Goal: Task Accomplishment & Management: Use online tool/utility

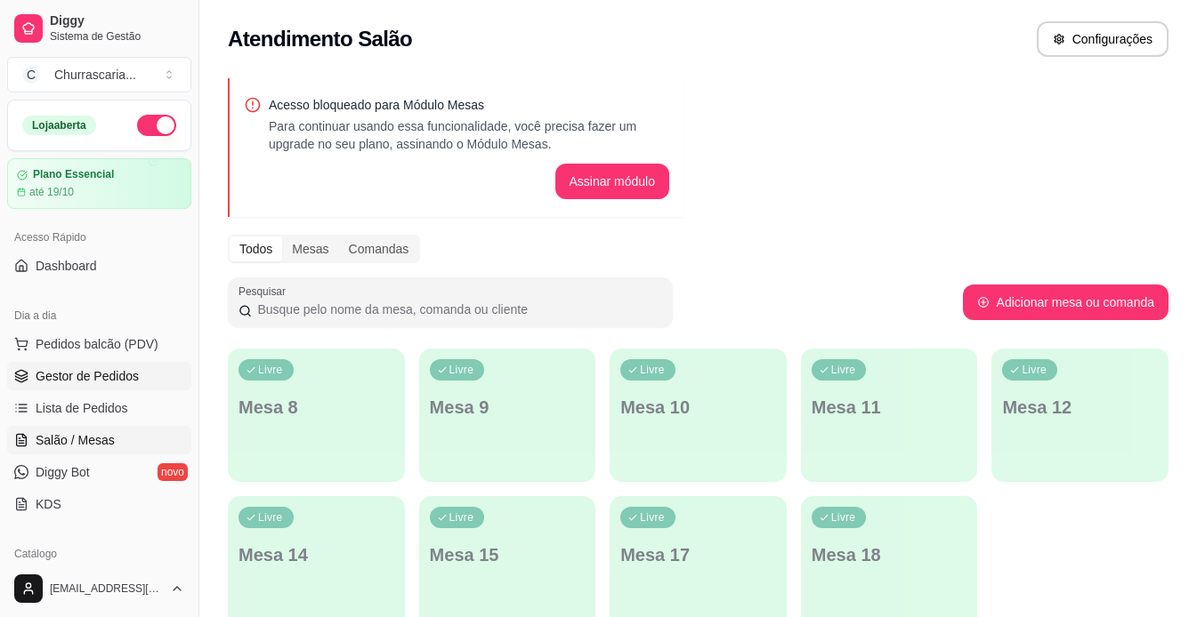
click at [92, 377] on span "Gestor de Pedidos" at bounding box center [87, 376] width 103 height 18
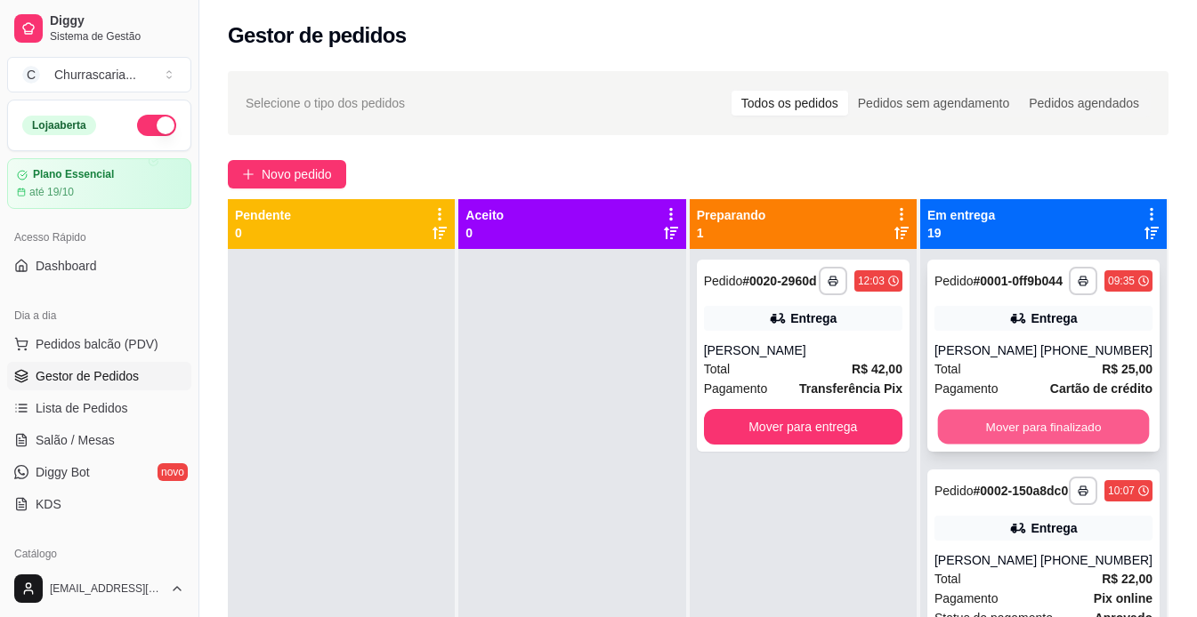
click at [1050, 445] on button "Mover para finalizado" at bounding box center [1044, 427] width 212 height 35
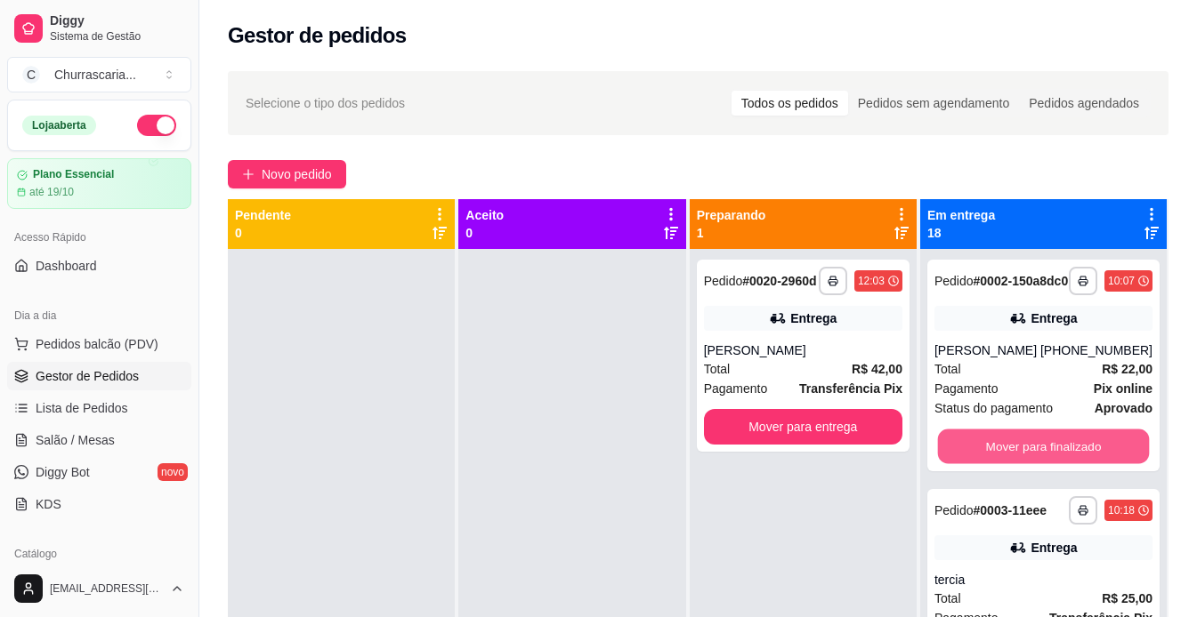
click at [1050, 450] on button "Mover para finalizado" at bounding box center [1044, 447] width 212 height 35
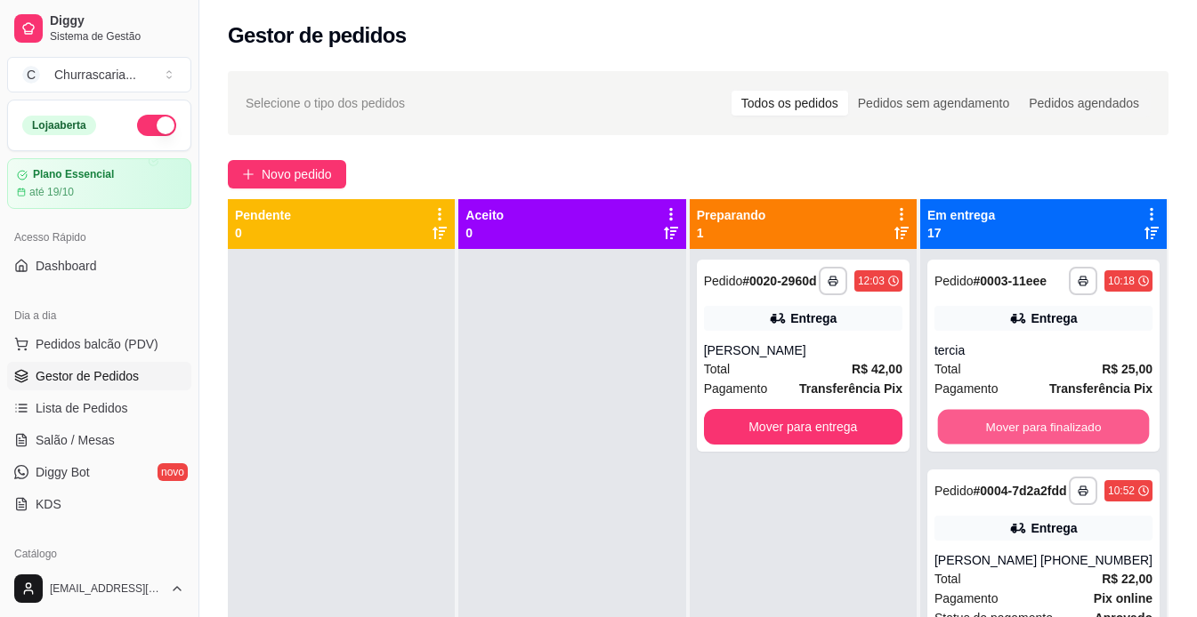
click at [1050, 445] on button "Mover para finalizado" at bounding box center [1044, 427] width 212 height 35
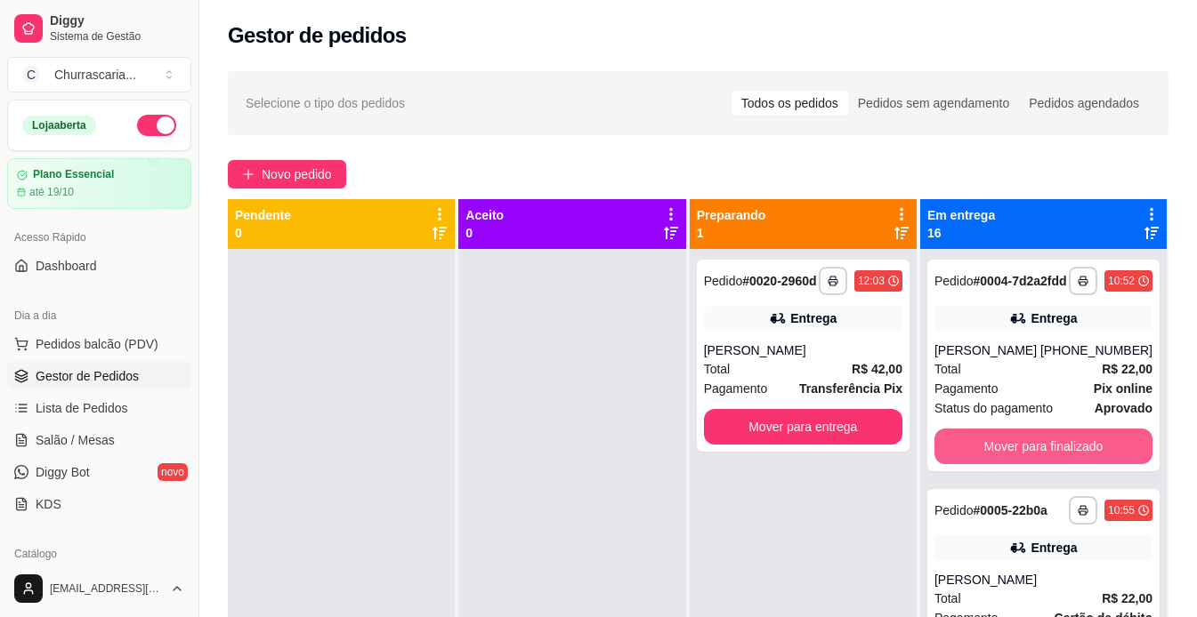
click at [1050, 450] on button "Mover para finalizado" at bounding box center [1043, 447] width 218 height 36
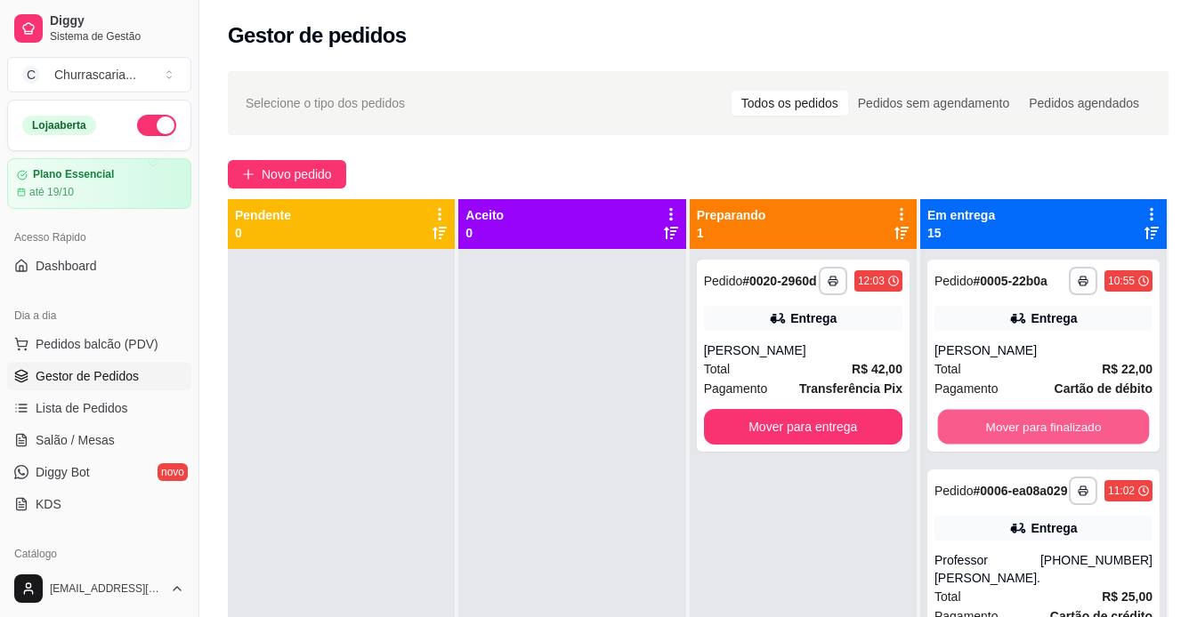
click at [1050, 445] on button "Mover para finalizado" at bounding box center [1044, 427] width 212 height 35
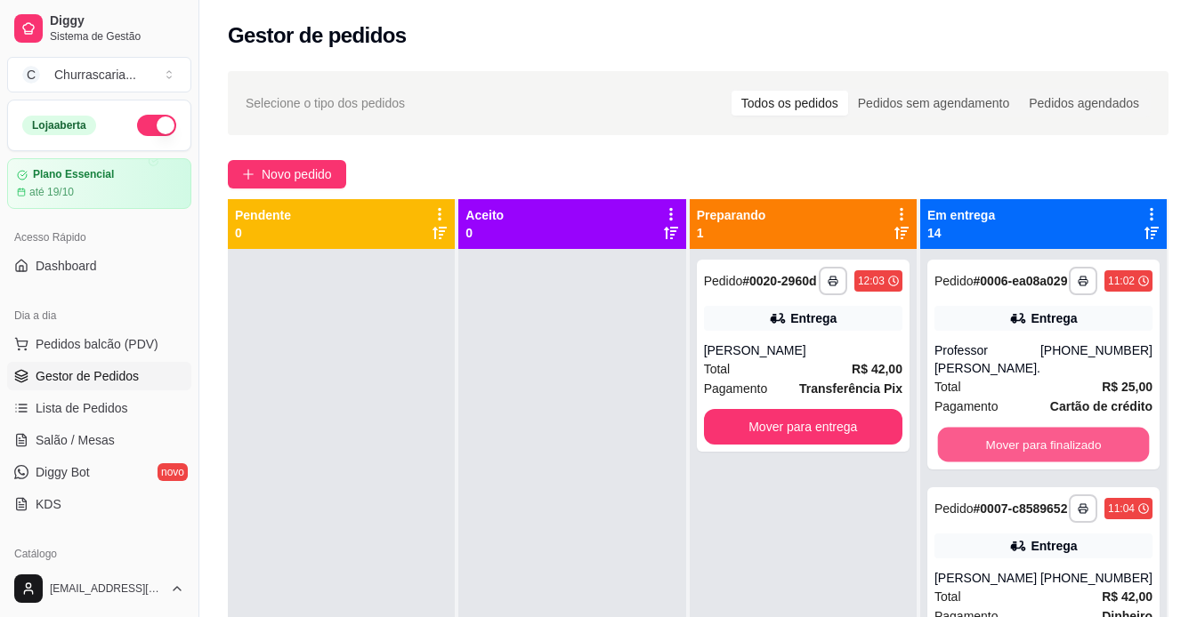
click at [1050, 450] on button "Mover para finalizado" at bounding box center [1044, 445] width 212 height 35
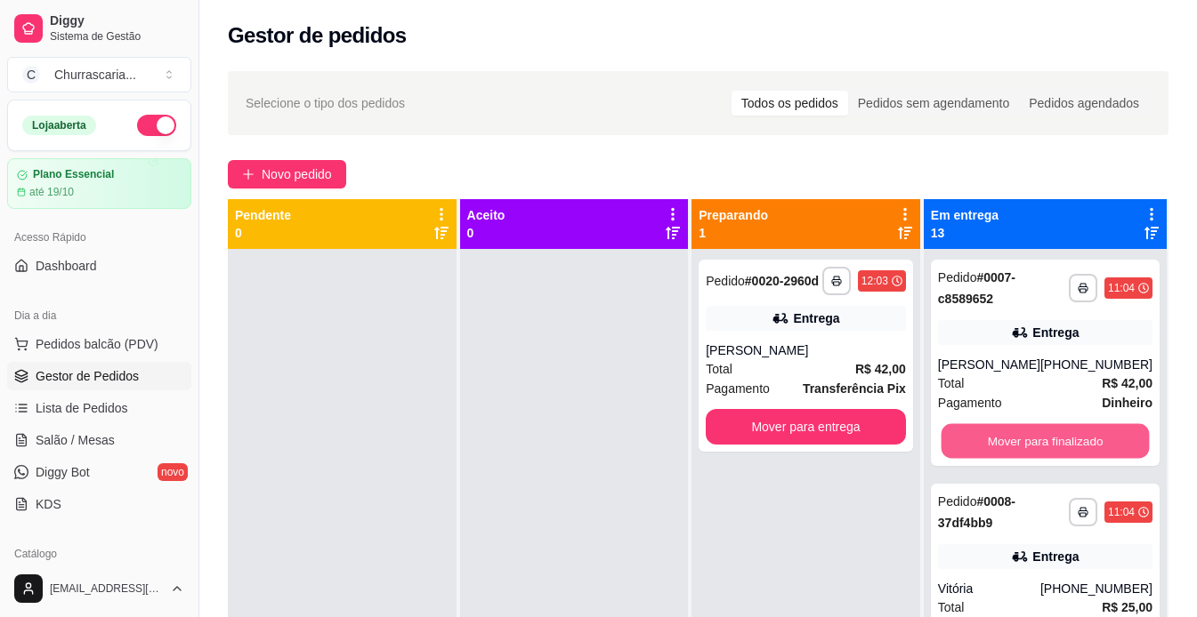
click at [1050, 450] on button "Mover para finalizado" at bounding box center [1044, 441] width 208 height 35
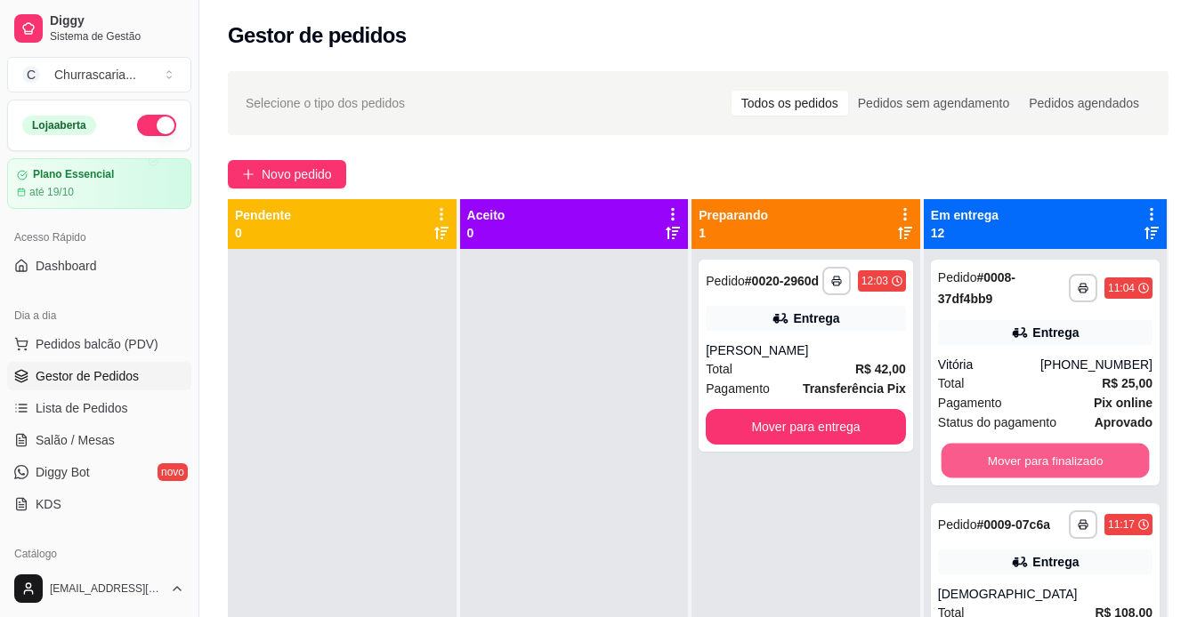
click at [1050, 450] on button "Mover para finalizado" at bounding box center [1044, 461] width 208 height 35
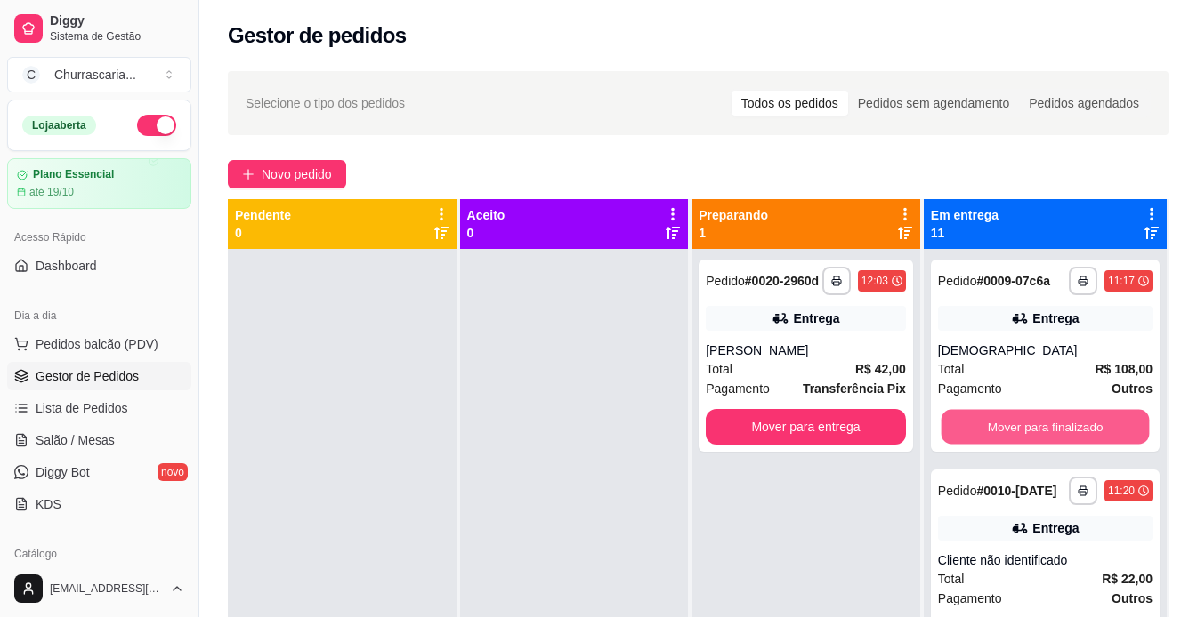
click at [1050, 445] on button "Mover para finalizado" at bounding box center [1044, 427] width 208 height 35
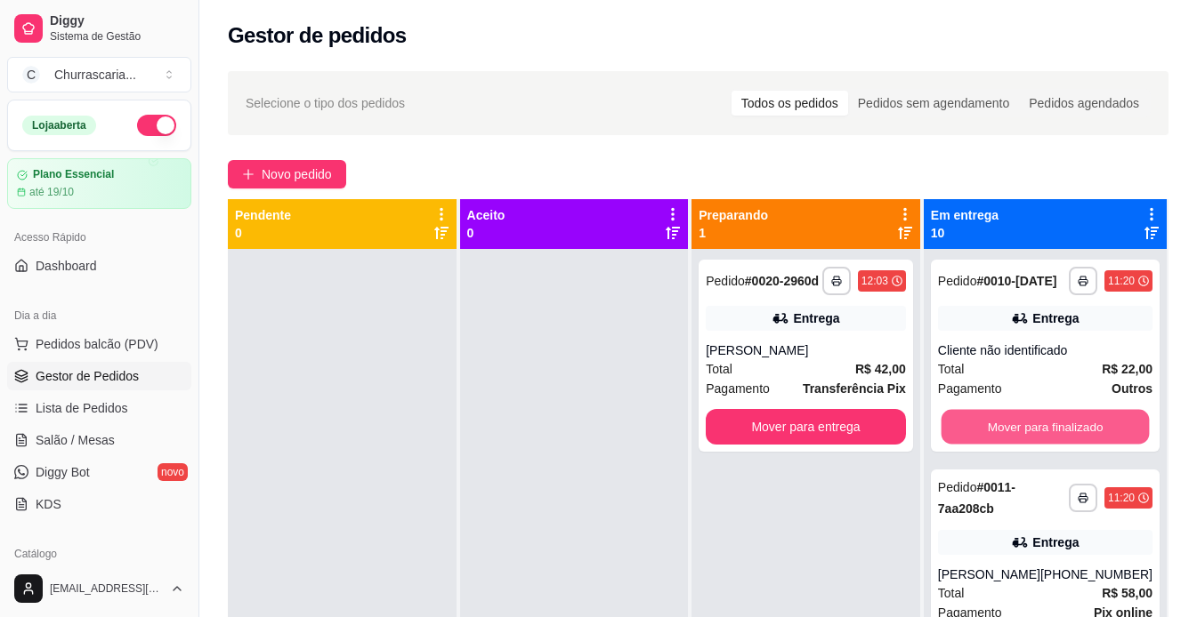
click at [1050, 445] on button "Mover para finalizado" at bounding box center [1044, 427] width 208 height 35
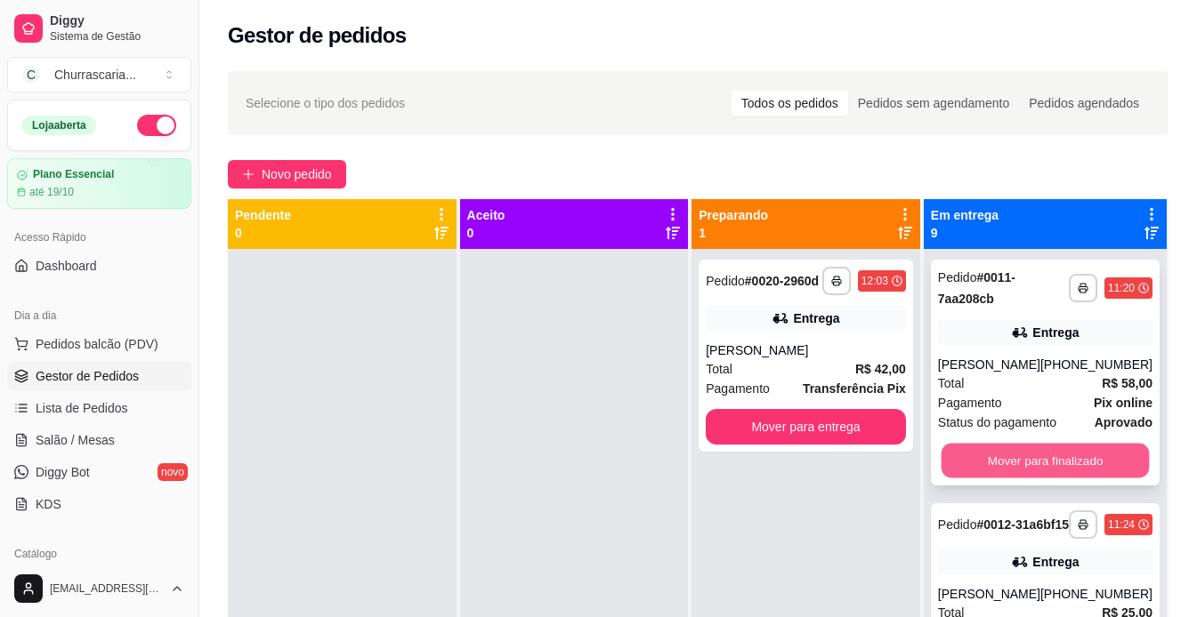
click at [1041, 479] on button "Mover para finalizado" at bounding box center [1044, 461] width 208 height 35
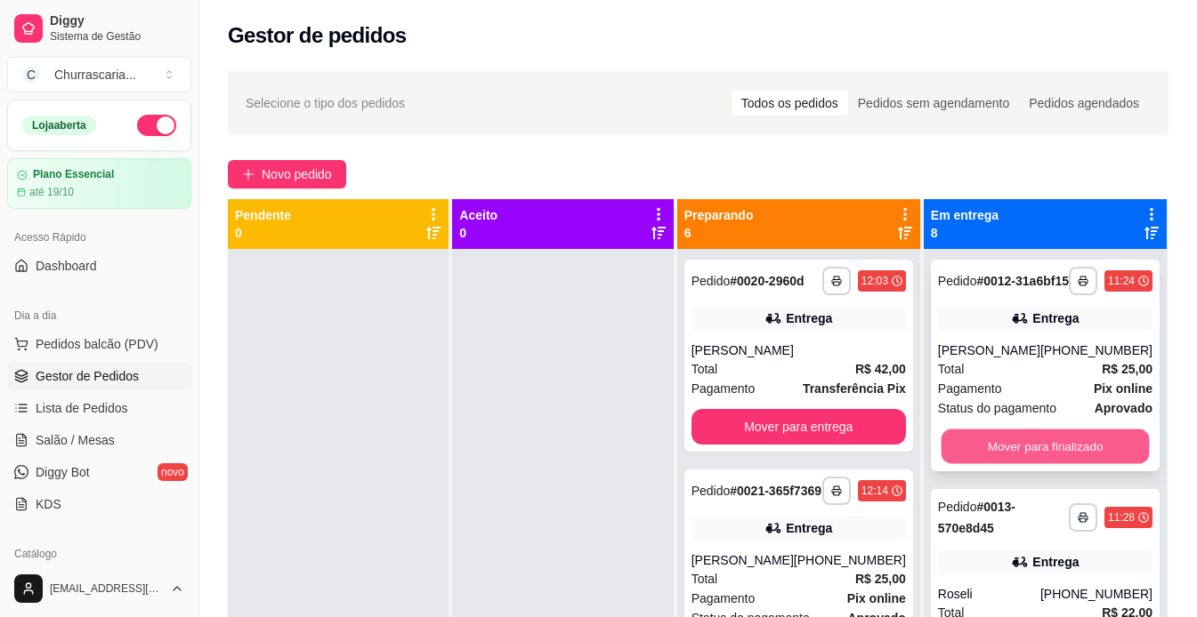
click at [1045, 452] on button "Mover para finalizado" at bounding box center [1044, 447] width 208 height 35
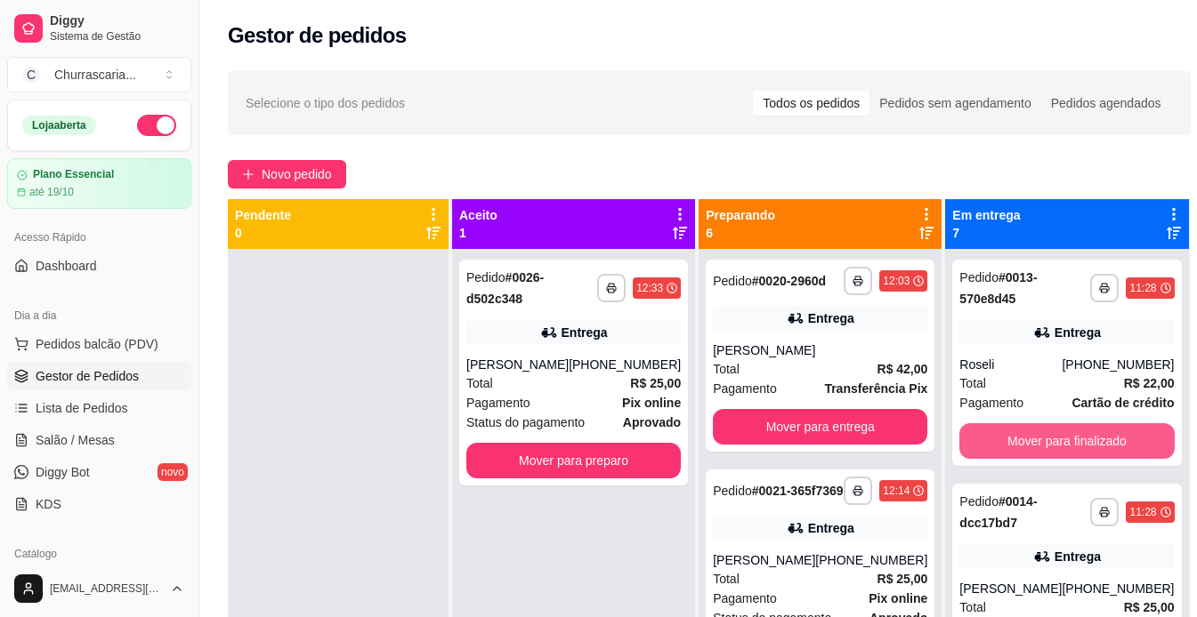
click at [1045, 452] on button "Mover para finalizado" at bounding box center [1066, 441] width 214 height 36
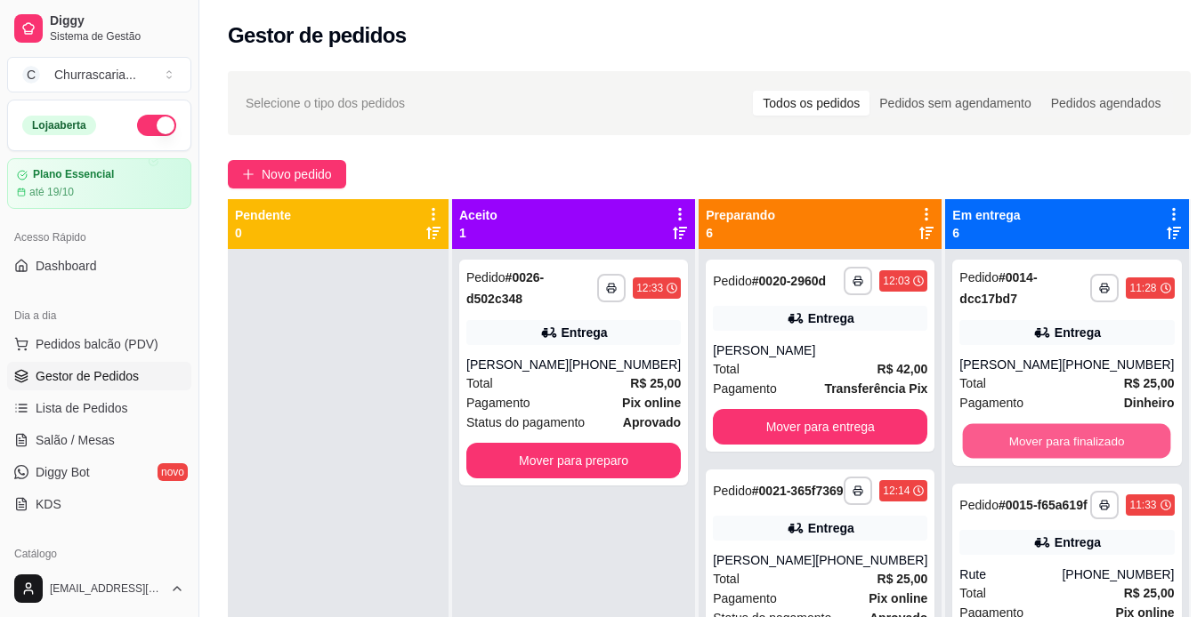
click at [1045, 452] on button "Mover para finalizado" at bounding box center [1067, 441] width 208 height 35
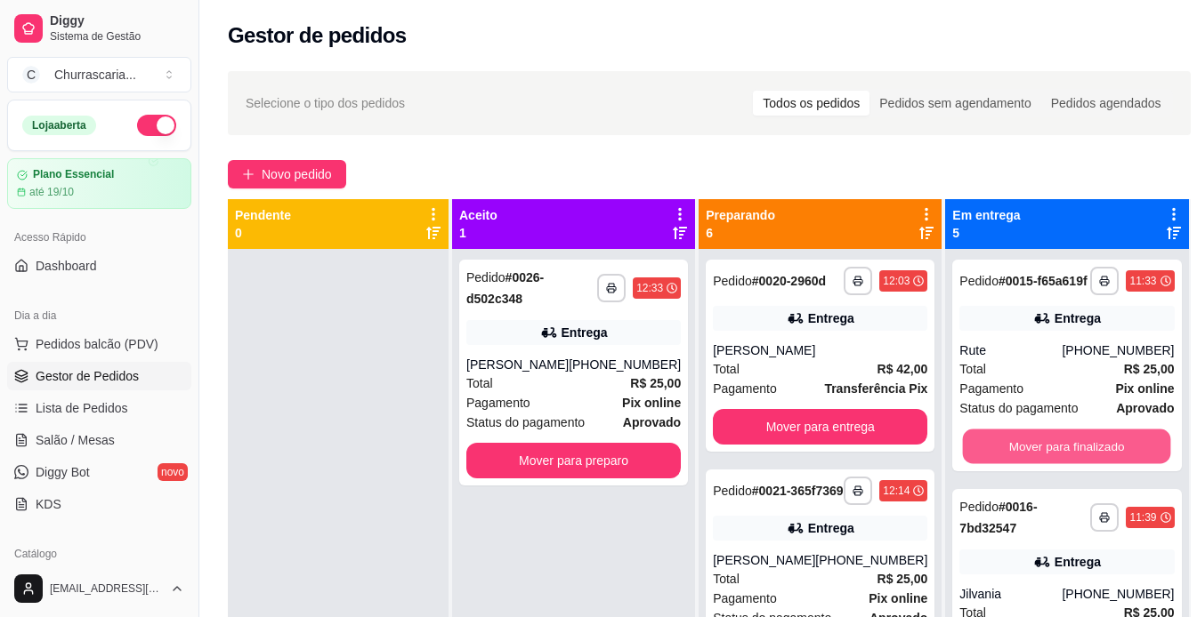
click at [1045, 452] on button "Mover para finalizado" at bounding box center [1067, 447] width 208 height 35
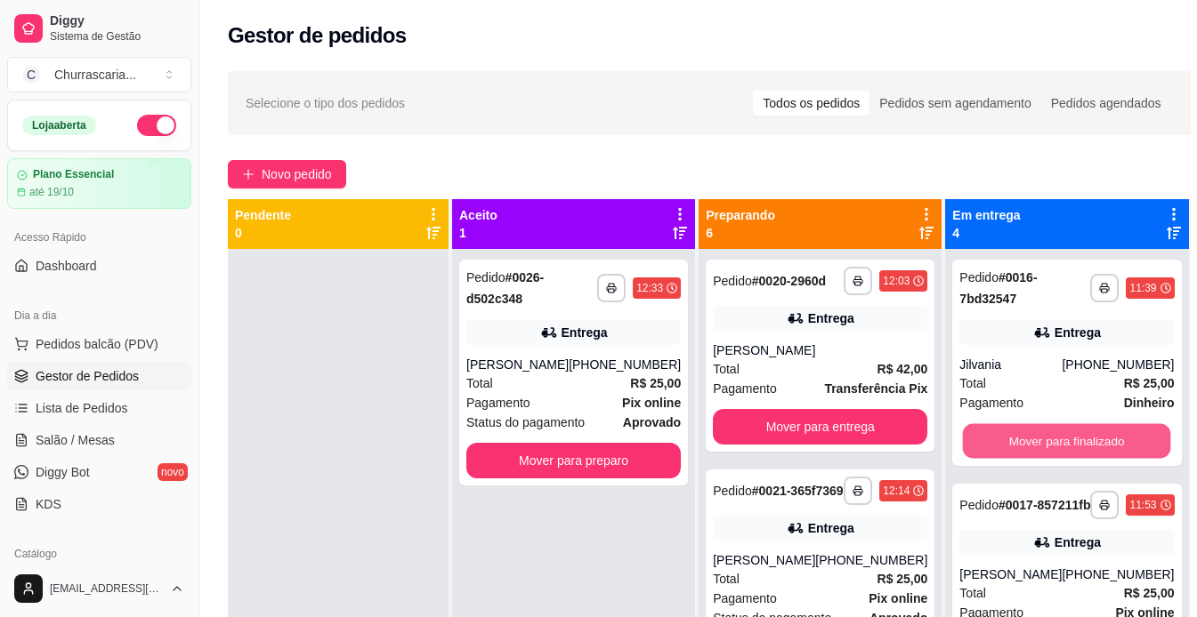
click at [1045, 452] on button "Mover para finalizado" at bounding box center [1067, 441] width 208 height 35
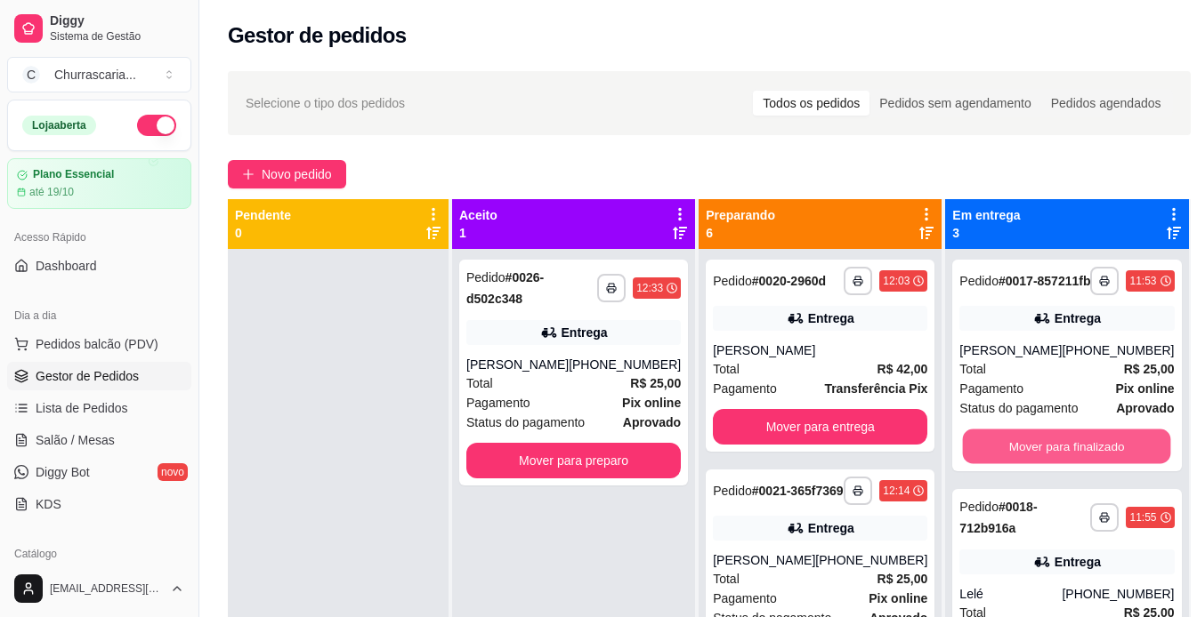
click at [1045, 452] on button "Mover para finalizado" at bounding box center [1067, 447] width 208 height 35
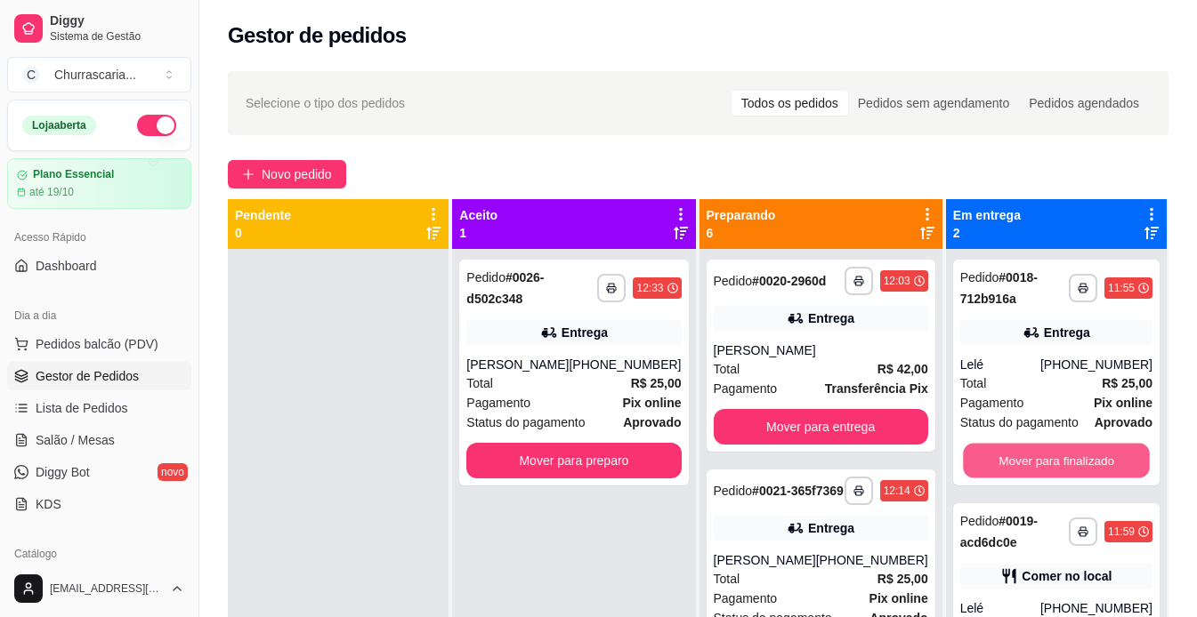
click at [1045, 452] on button "Mover para finalizado" at bounding box center [1056, 461] width 187 height 35
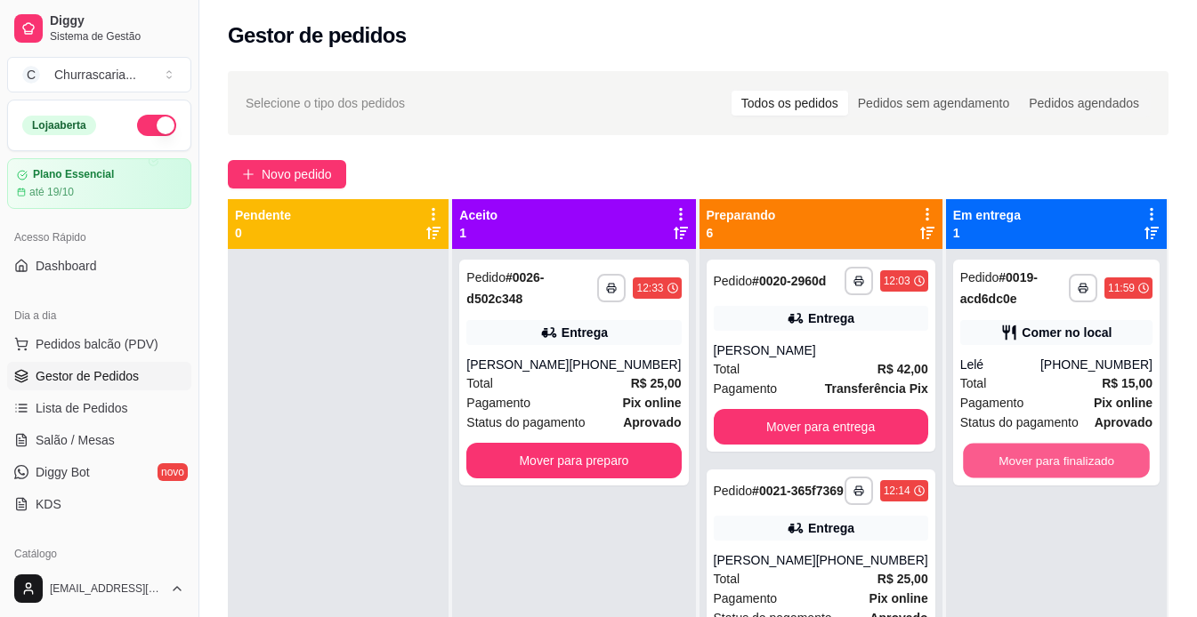
click at [1045, 452] on button "Mover para finalizado" at bounding box center [1056, 461] width 187 height 35
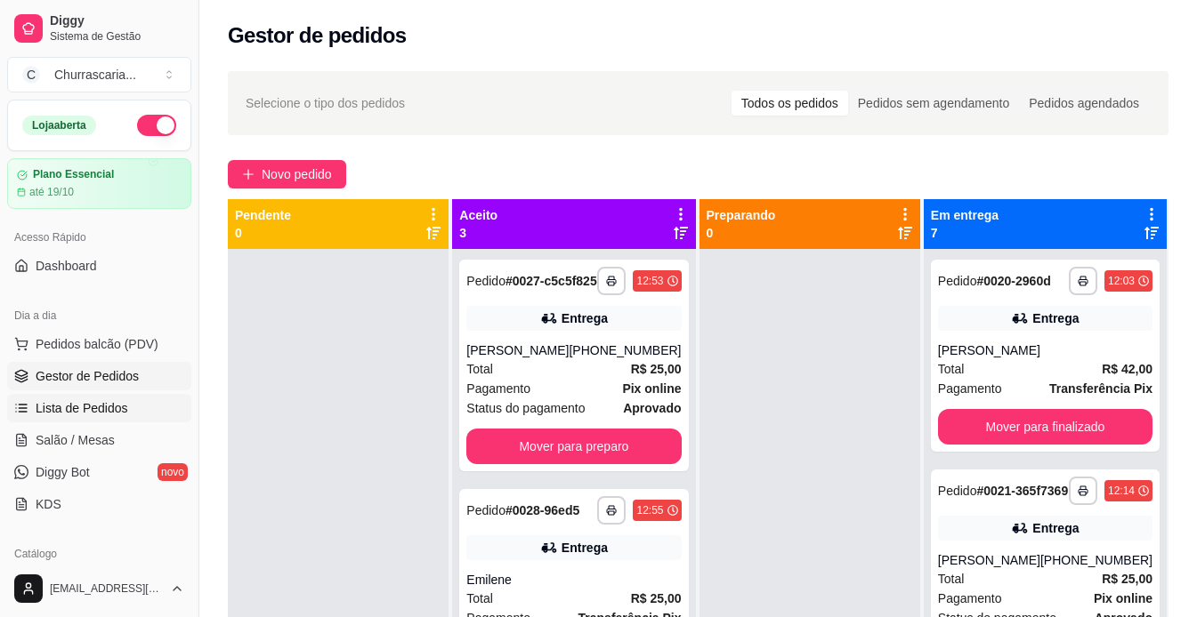
click at [79, 406] on span "Lista de Pedidos" at bounding box center [82, 408] width 93 height 18
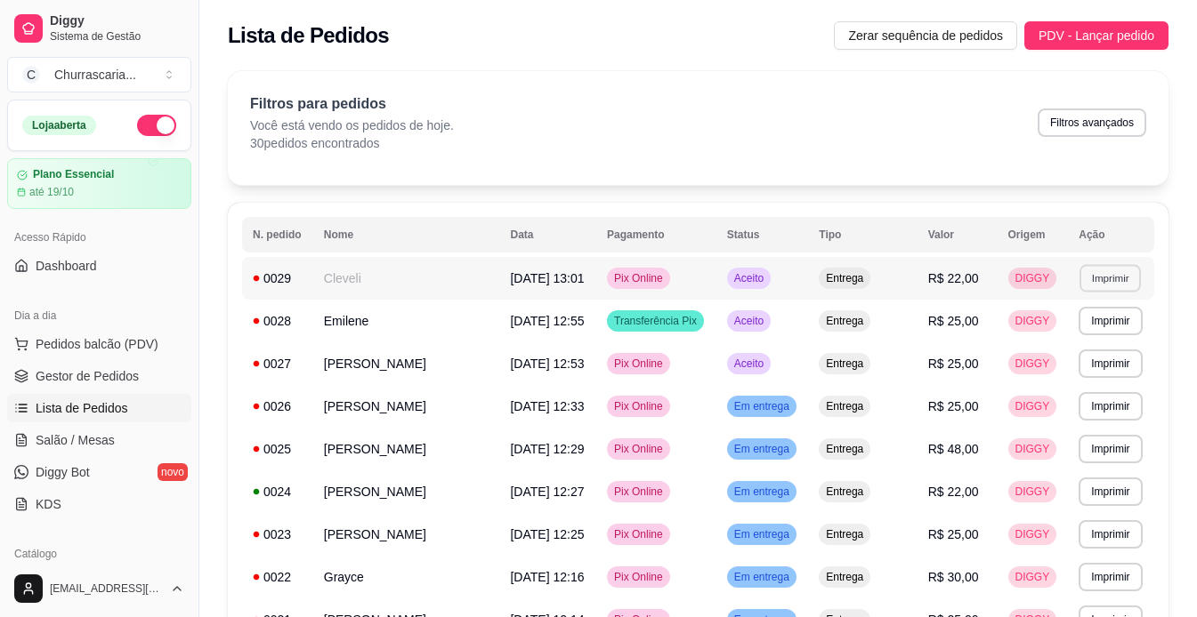
click at [1105, 280] on button "Imprimir" at bounding box center [1109, 278] width 61 height 28
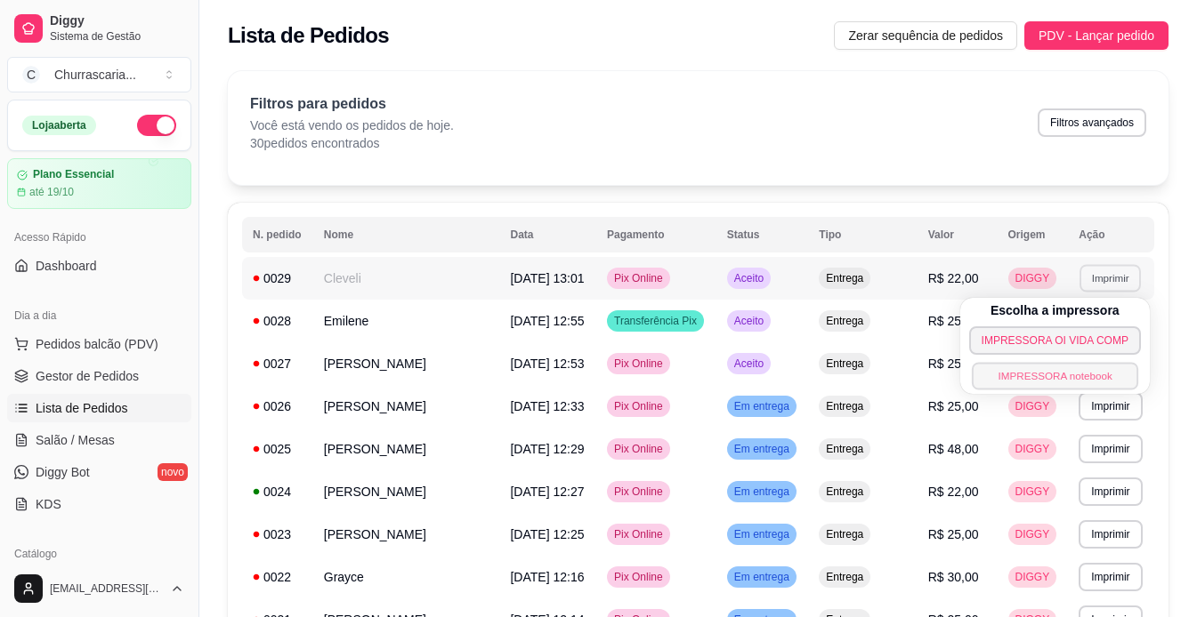
click at [1074, 370] on button "IMPRESSORA notebook" at bounding box center [1054, 376] width 167 height 28
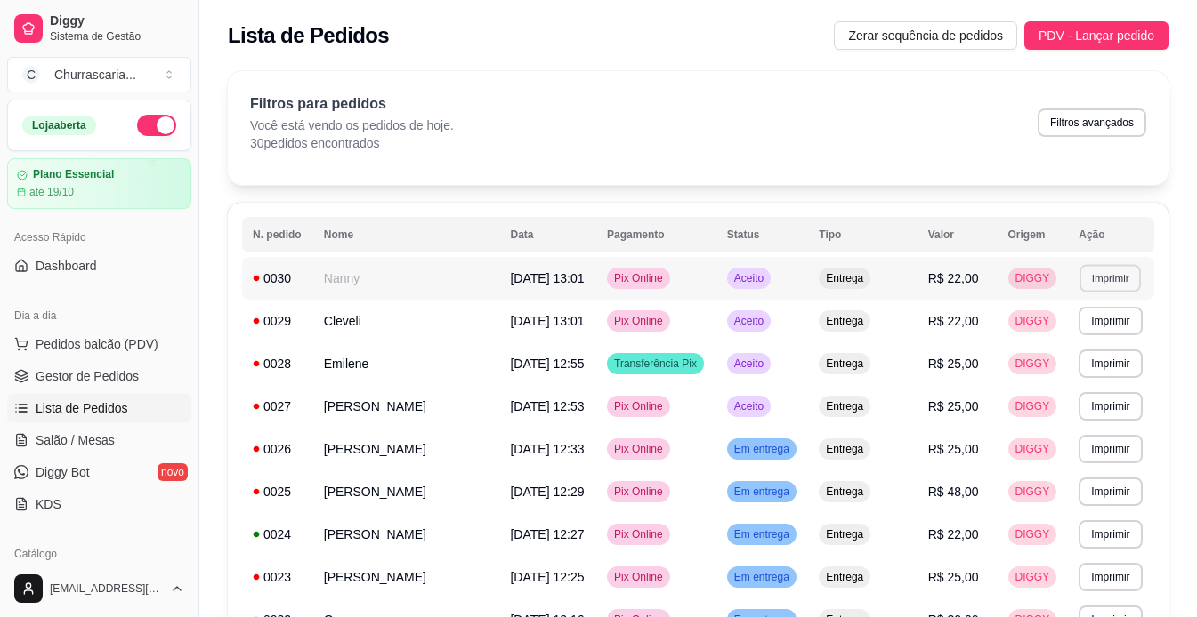
click at [1108, 283] on button "Imprimir" at bounding box center [1109, 278] width 61 height 28
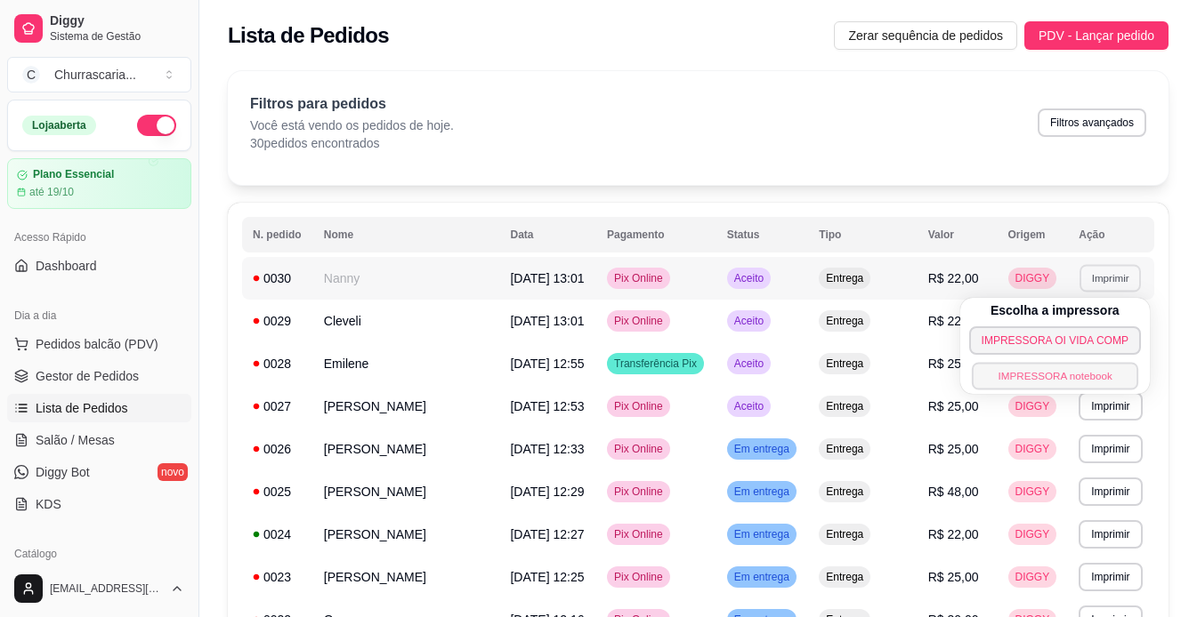
click at [1082, 371] on button "IMPRESSORA notebook" at bounding box center [1054, 376] width 167 height 28
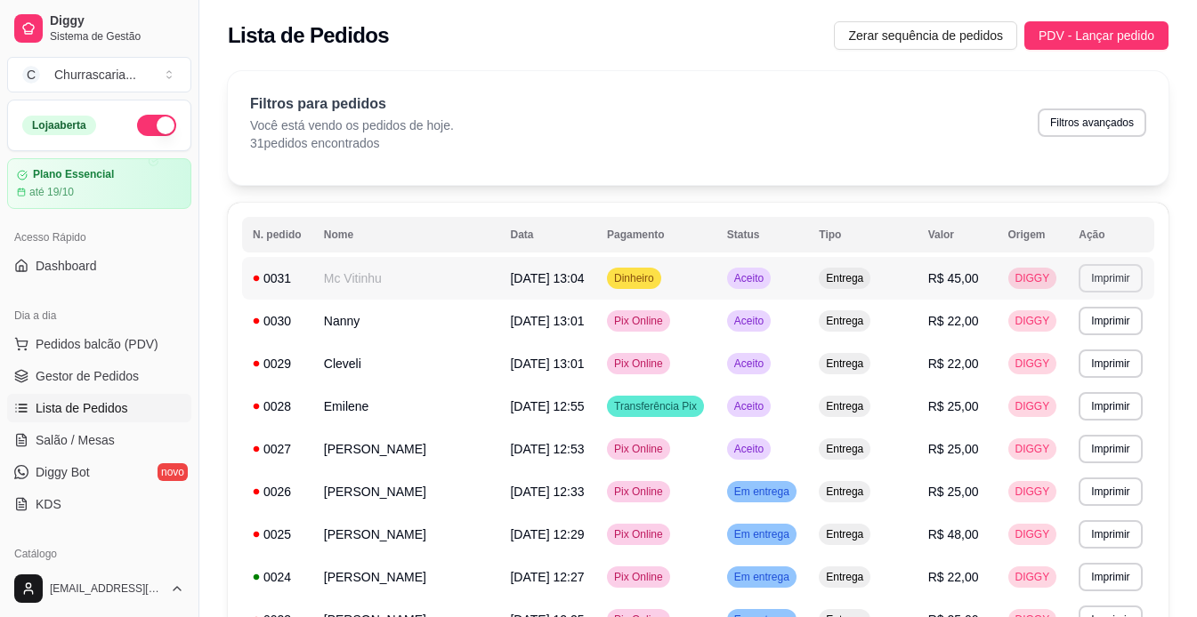
click at [1116, 279] on button "Imprimir" at bounding box center [1109, 278] width 61 height 28
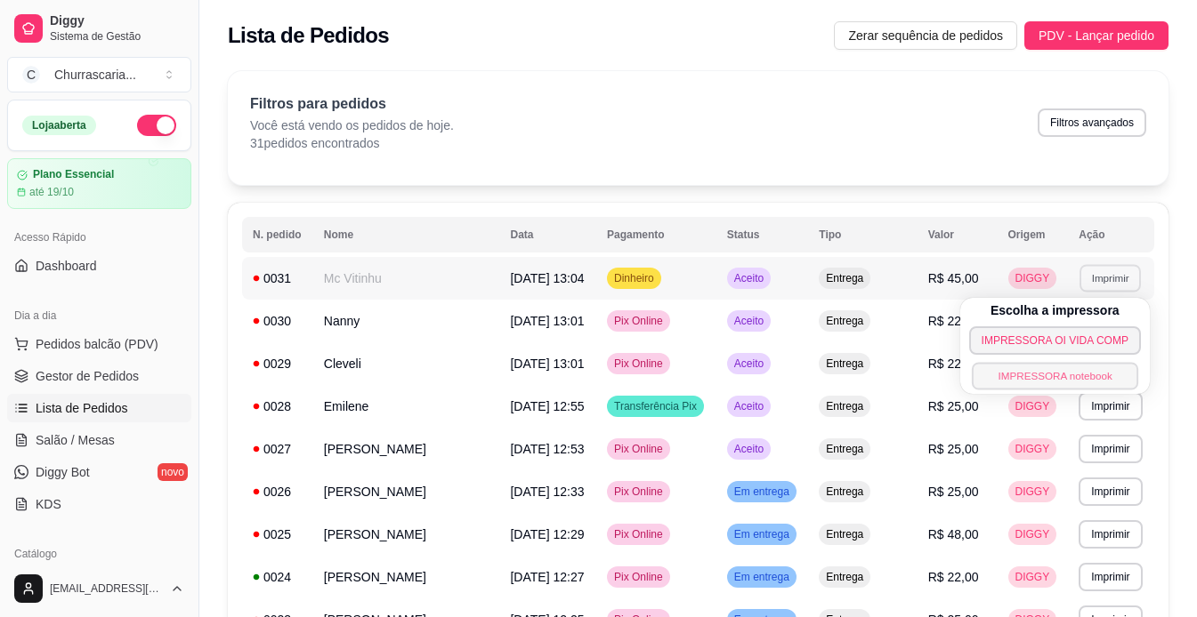
click at [1106, 380] on button "IMPRESSORA notebook" at bounding box center [1054, 376] width 167 height 28
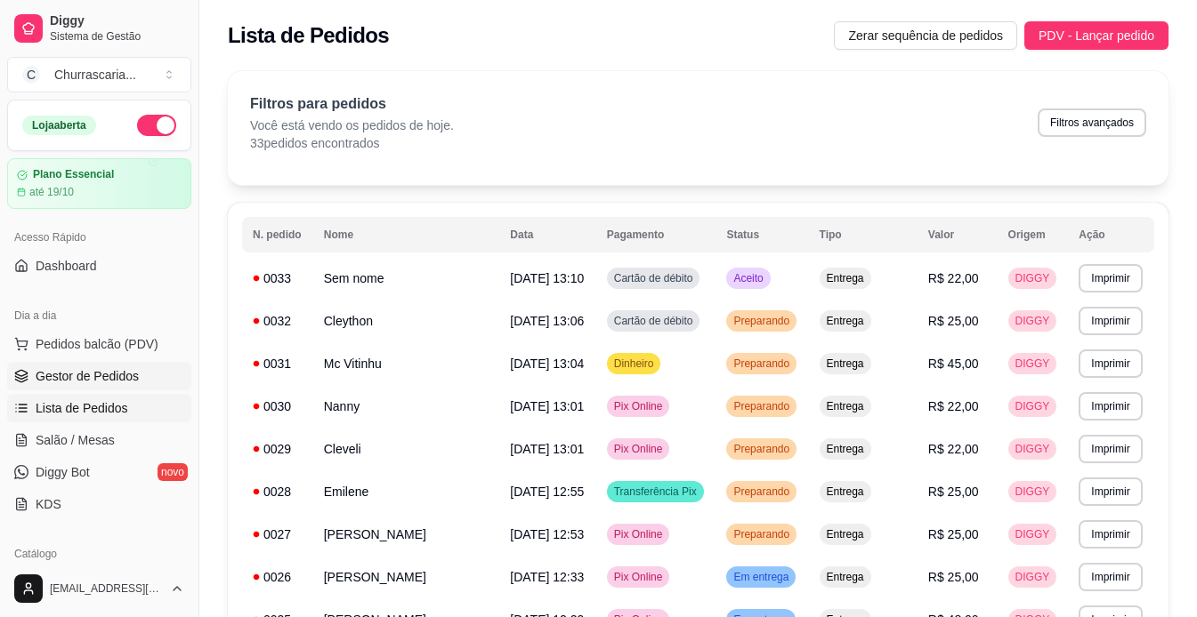
click at [109, 371] on span "Gestor de Pedidos" at bounding box center [87, 376] width 103 height 18
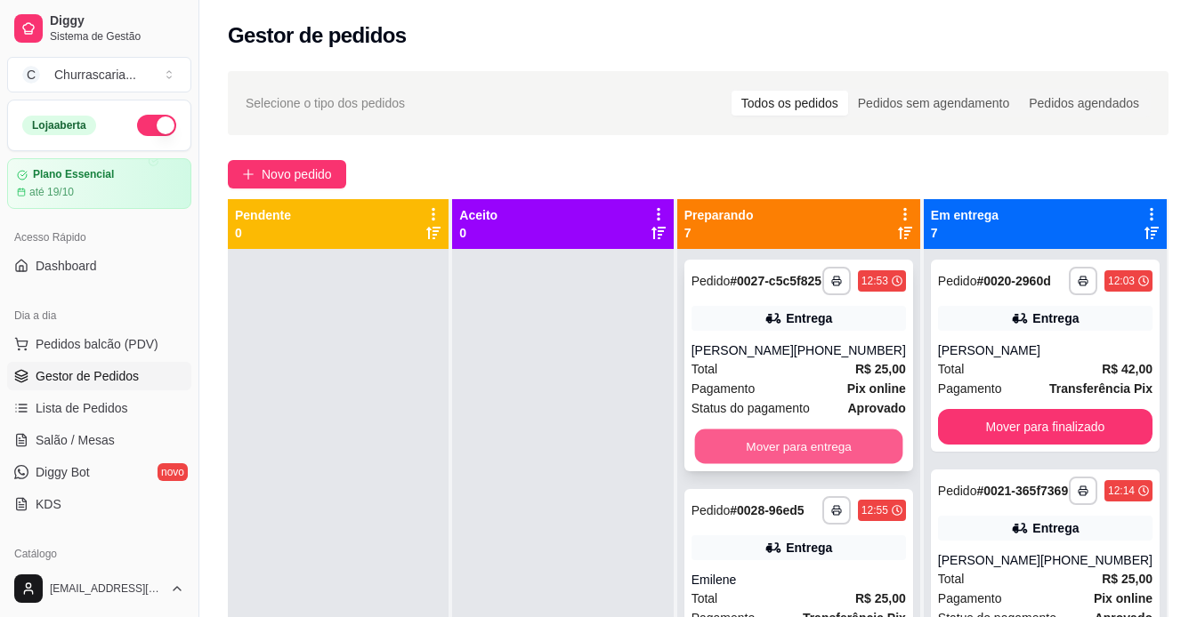
click at [732, 448] on button "Mover para entrega" at bounding box center [798, 447] width 208 height 35
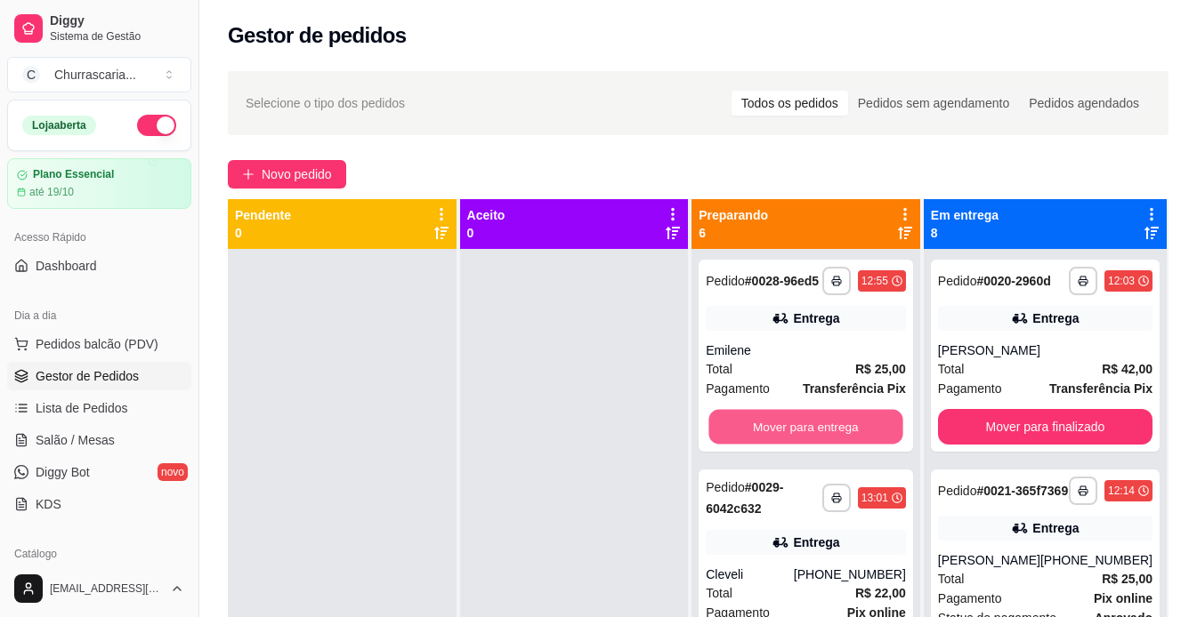
click at [732, 445] on button "Mover para entrega" at bounding box center [806, 427] width 194 height 35
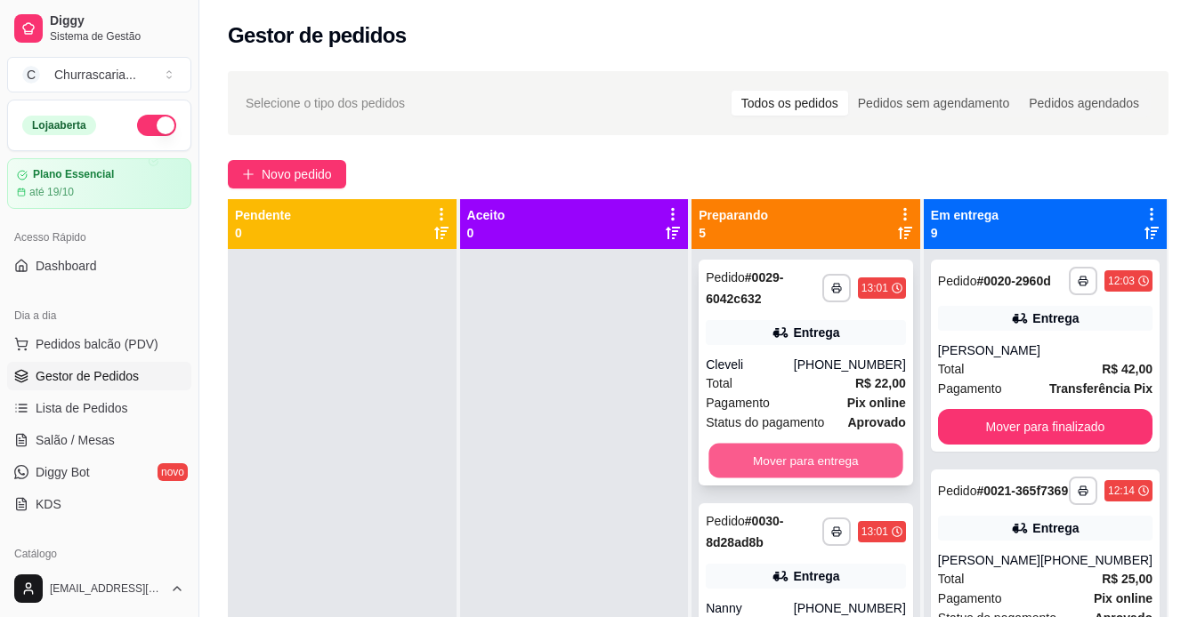
click at [737, 464] on button "Mover para entrega" at bounding box center [806, 461] width 194 height 35
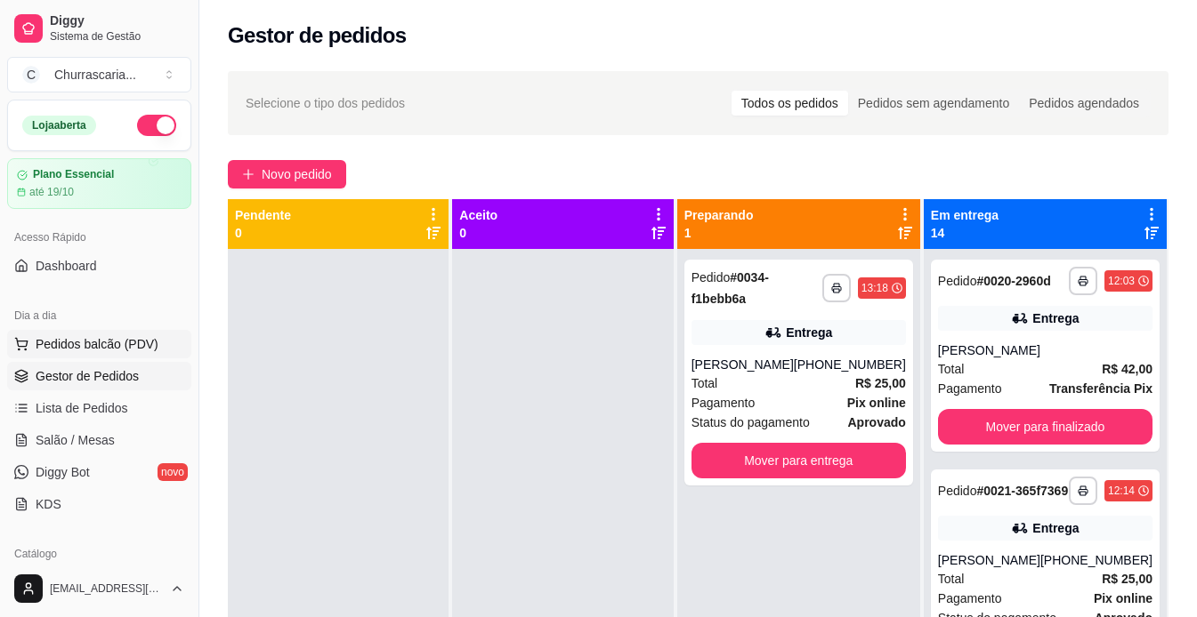
click at [101, 349] on span "Pedidos balcão (PDV)" at bounding box center [97, 344] width 123 height 18
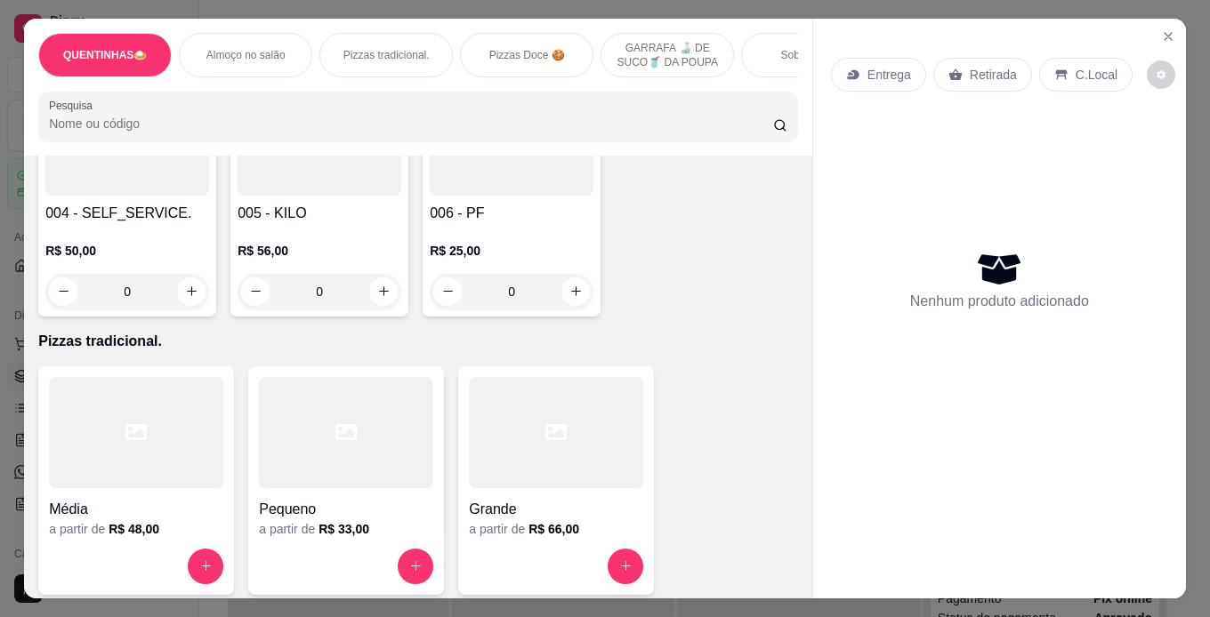
scroll to position [475, 0]
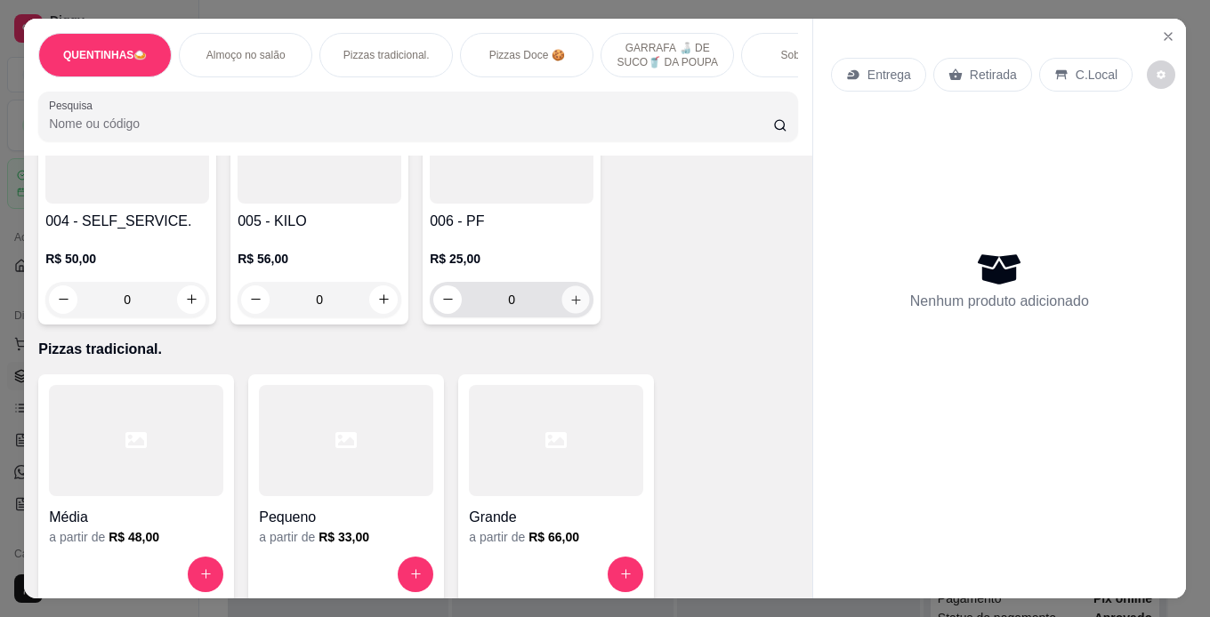
click at [572, 304] on icon "increase-product-quantity" at bounding box center [575, 300] width 13 height 13
type input "1"
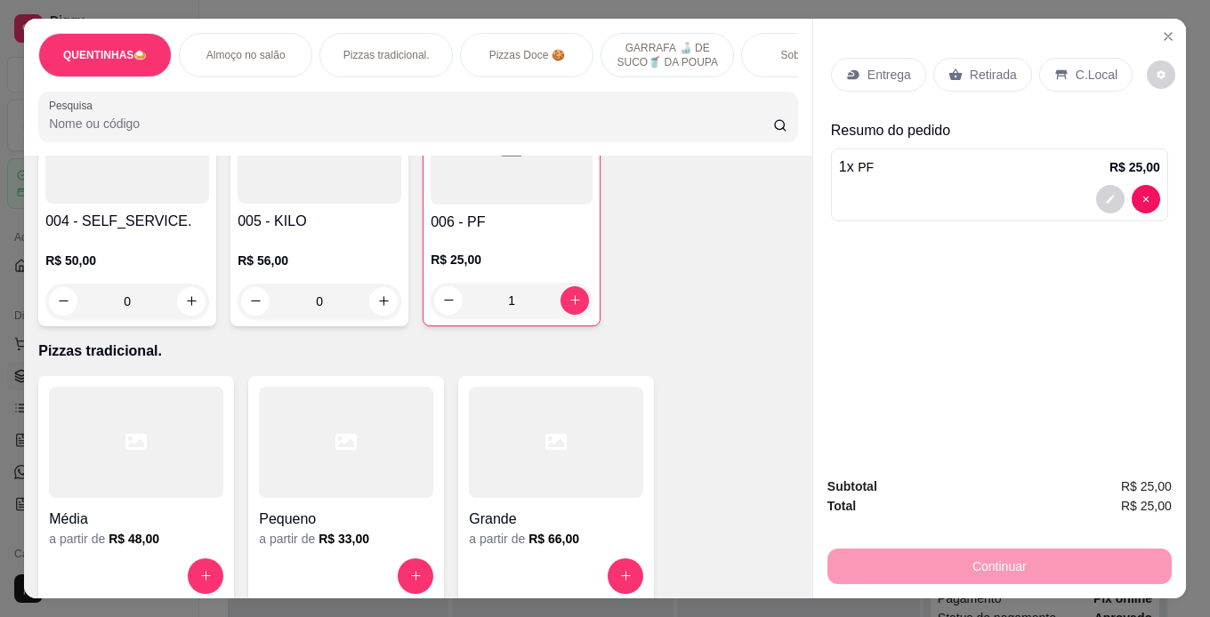
click at [1076, 66] on p "C.Local" at bounding box center [1097, 75] width 42 height 18
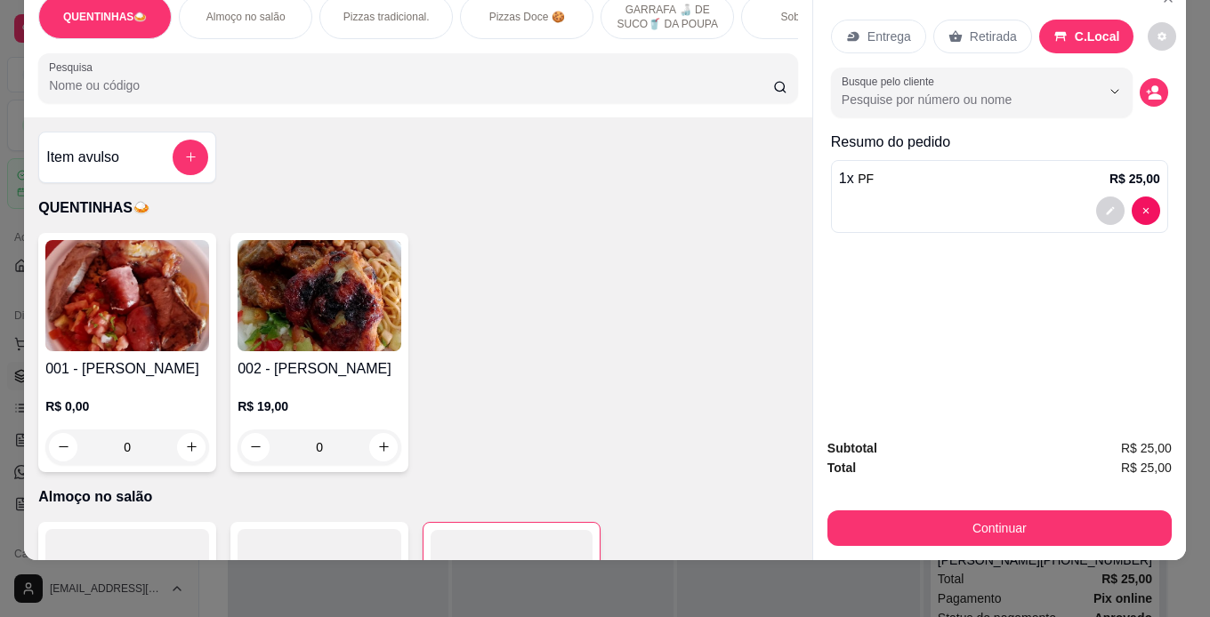
scroll to position [0, 0]
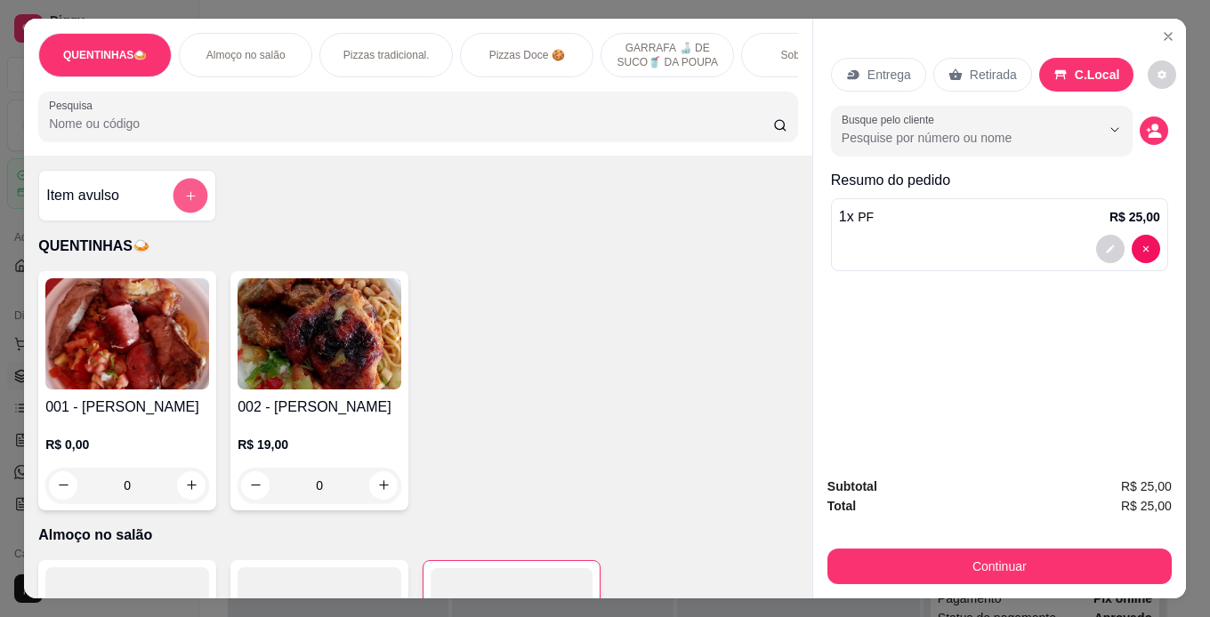
click at [185, 201] on icon "add-separate-item" at bounding box center [190, 196] width 13 height 13
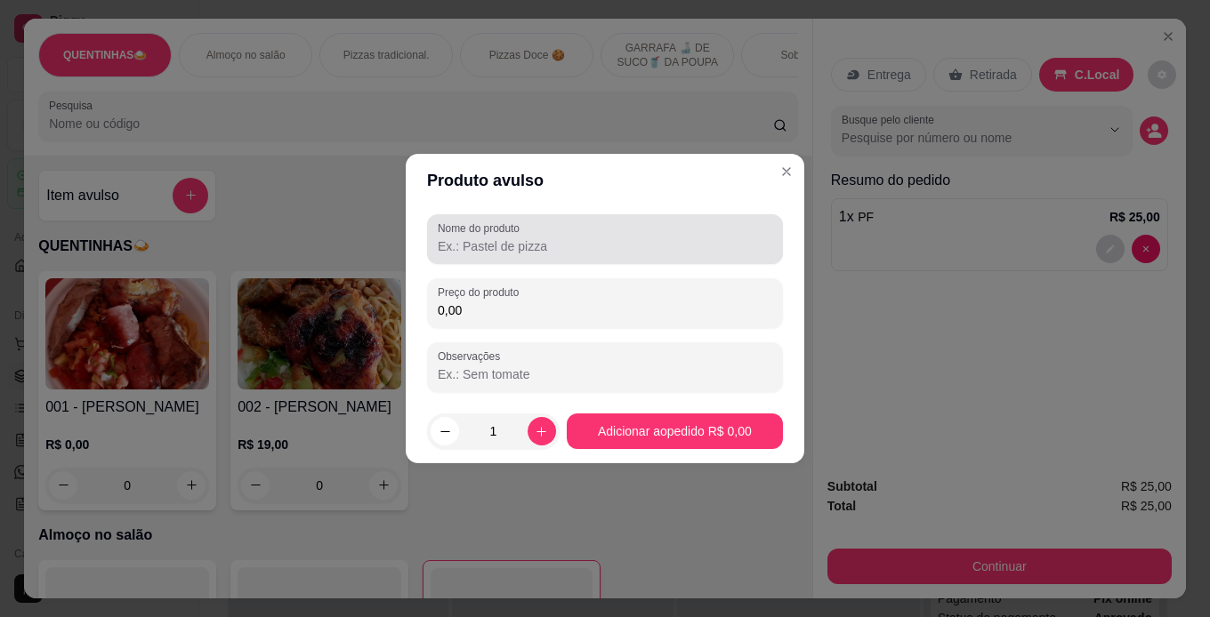
click at [514, 255] on div at bounding box center [605, 240] width 335 height 36
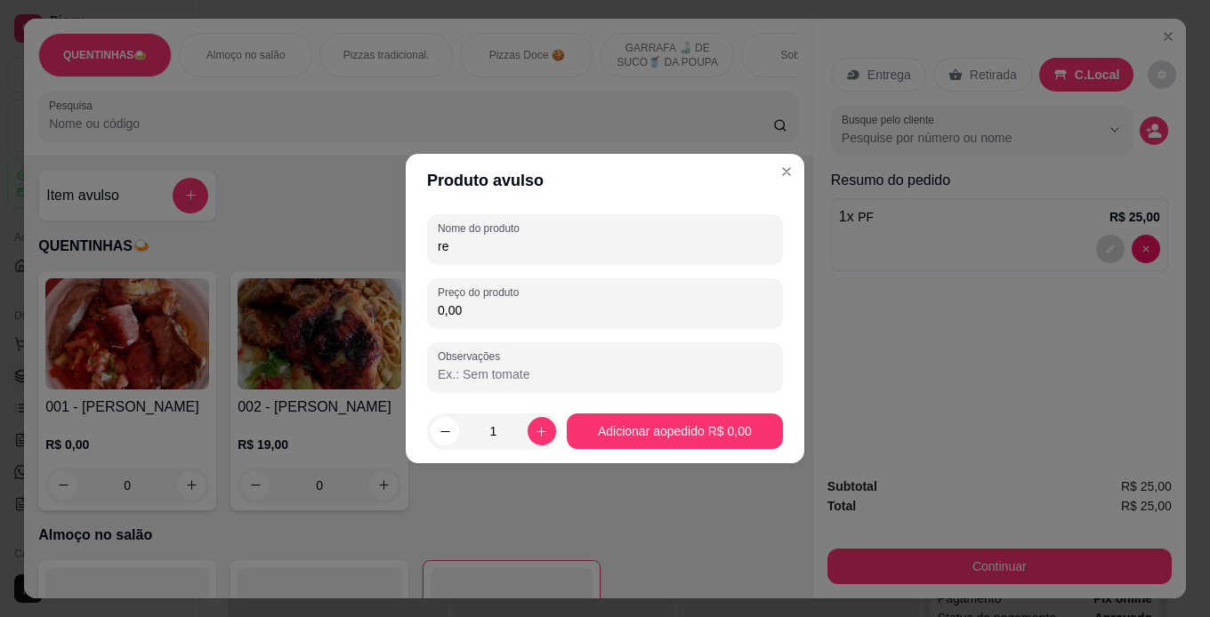
type input "r"
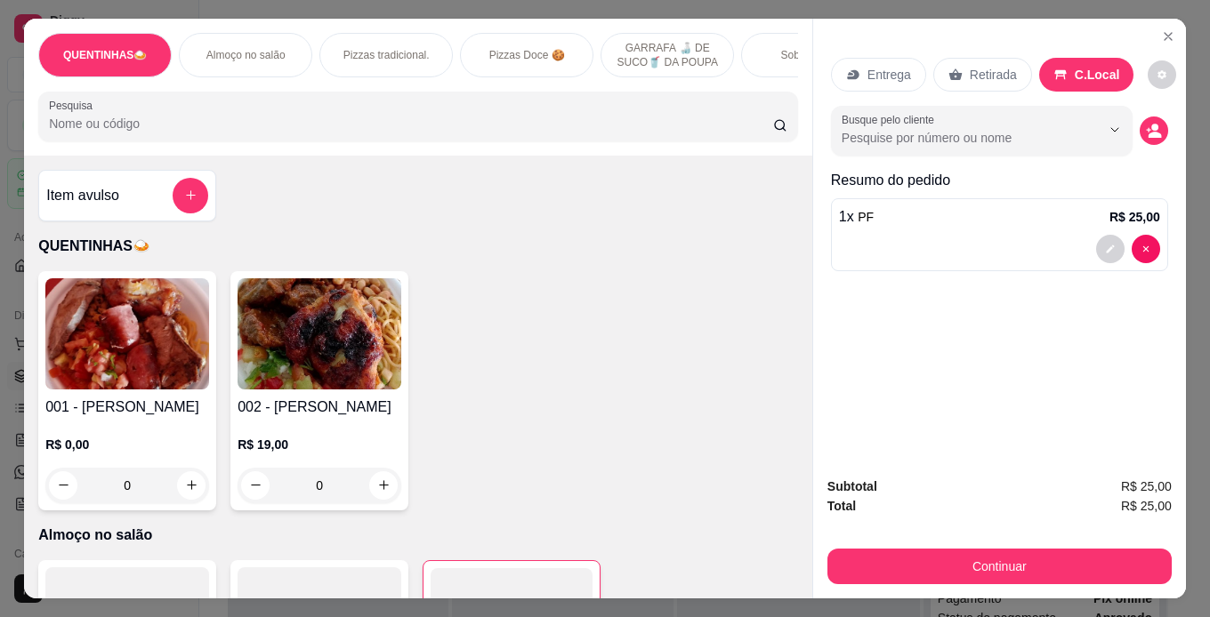
scroll to position [45, 0]
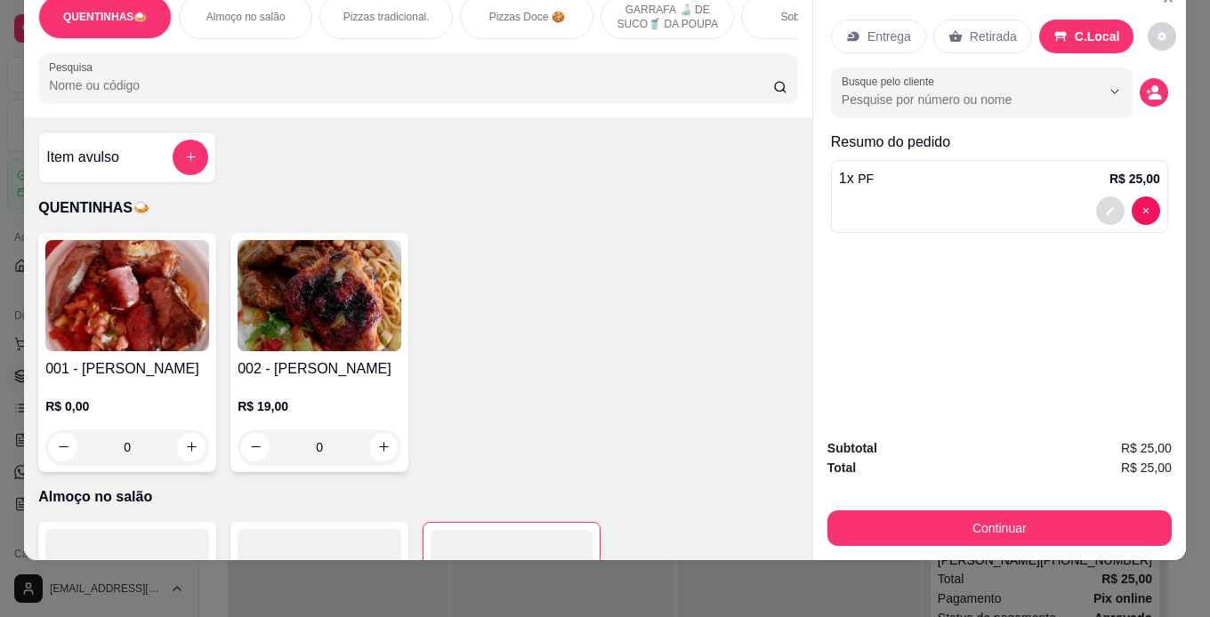
drag, startPoint x: 943, startPoint y: 343, endPoint x: 1097, endPoint y: 197, distance: 212.7
click at [1097, 197] on div "Entrega Retirada C.Local Busque pelo cliente Resumo do pedido 1 x PF R$ 25,00" at bounding box center [999, 202] width 373 height 444
click at [1097, 197] on button "decrease-product-quantity" at bounding box center [1110, 211] width 28 height 28
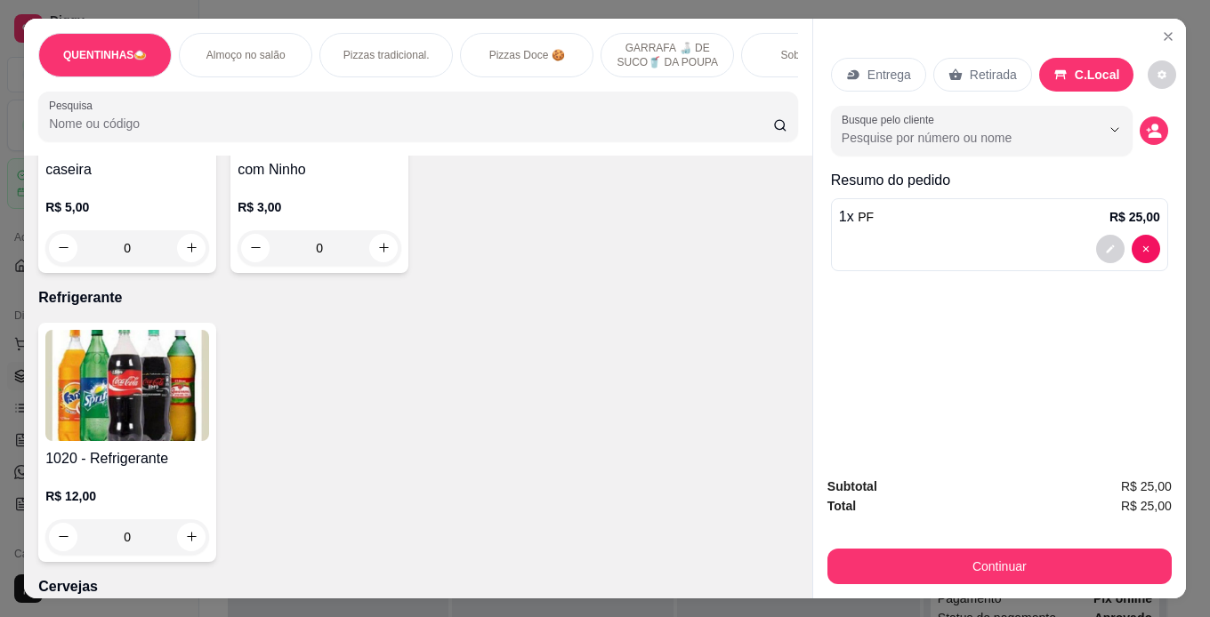
scroll to position [2172, 0]
click at [88, 457] on h4 "1020 - Refrigerante" at bounding box center [127, 458] width 164 height 21
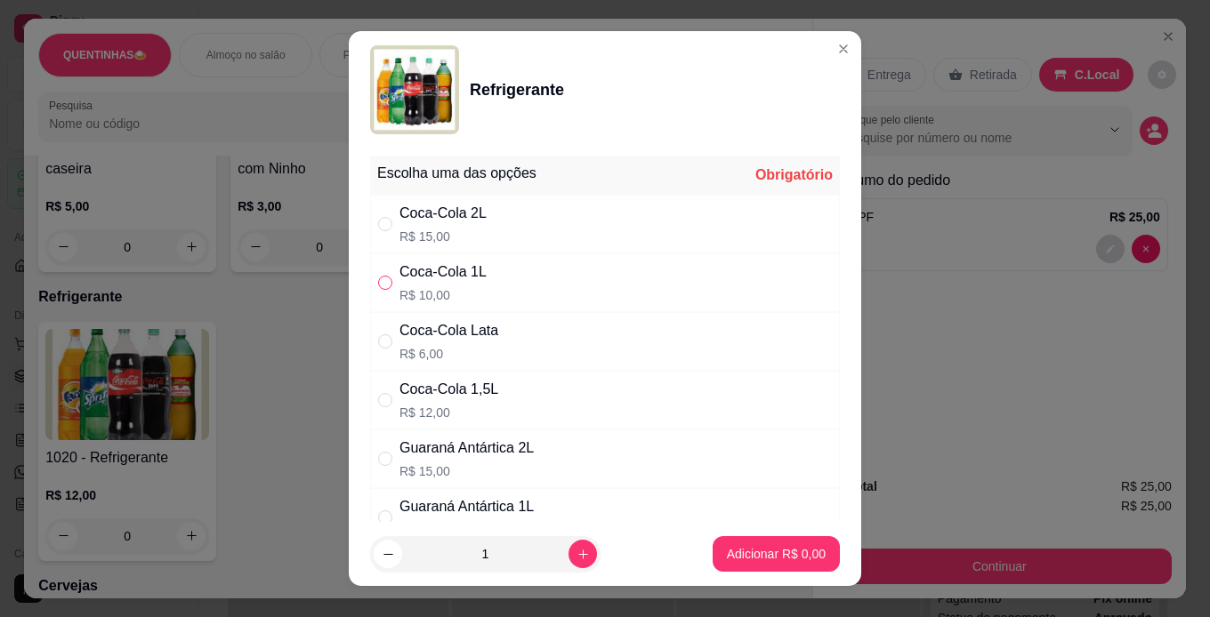
click at [378, 282] on input "" at bounding box center [385, 283] width 14 height 14
radio input "true"
click at [735, 553] on p "Adicionar R$ 10,00" at bounding box center [773, 554] width 103 height 17
type input "1"
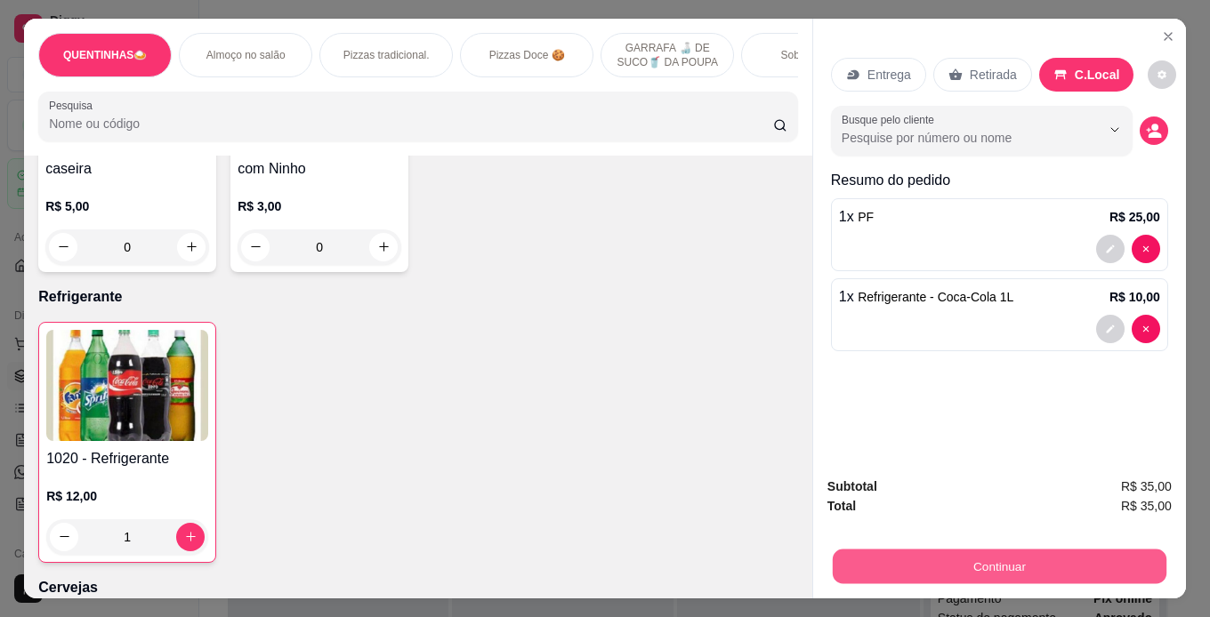
click at [980, 558] on button "Continuar" at bounding box center [1000, 567] width 334 height 35
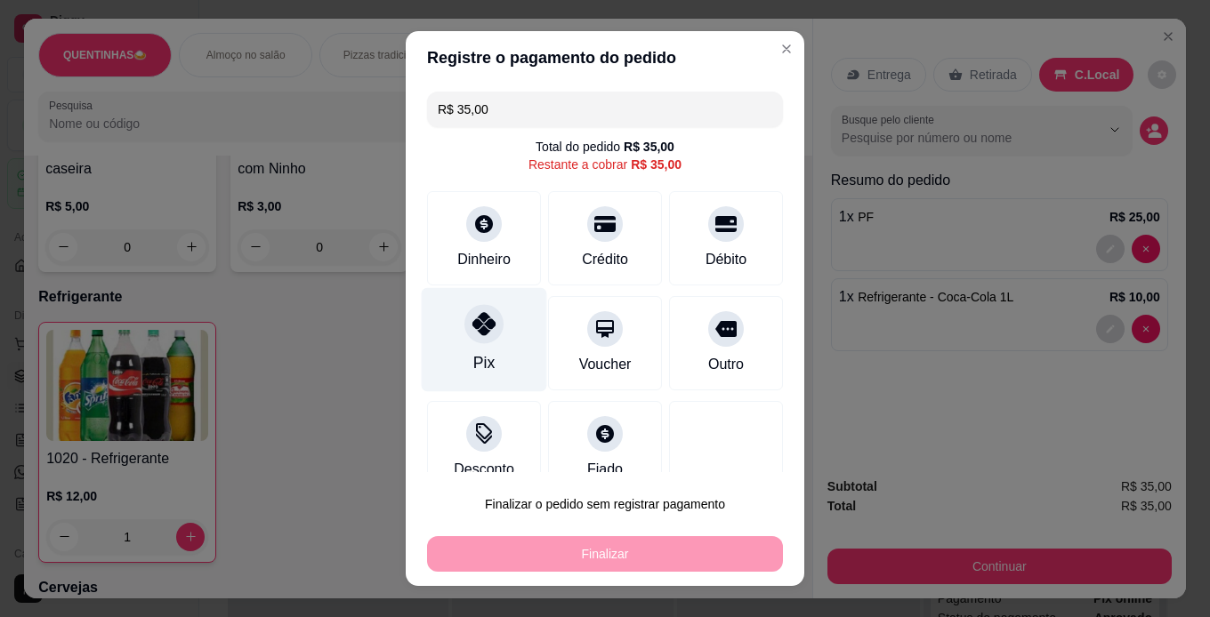
click at [476, 357] on div "Pix" at bounding box center [483, 362] width 21 height 23
type input "R$ 0,00"
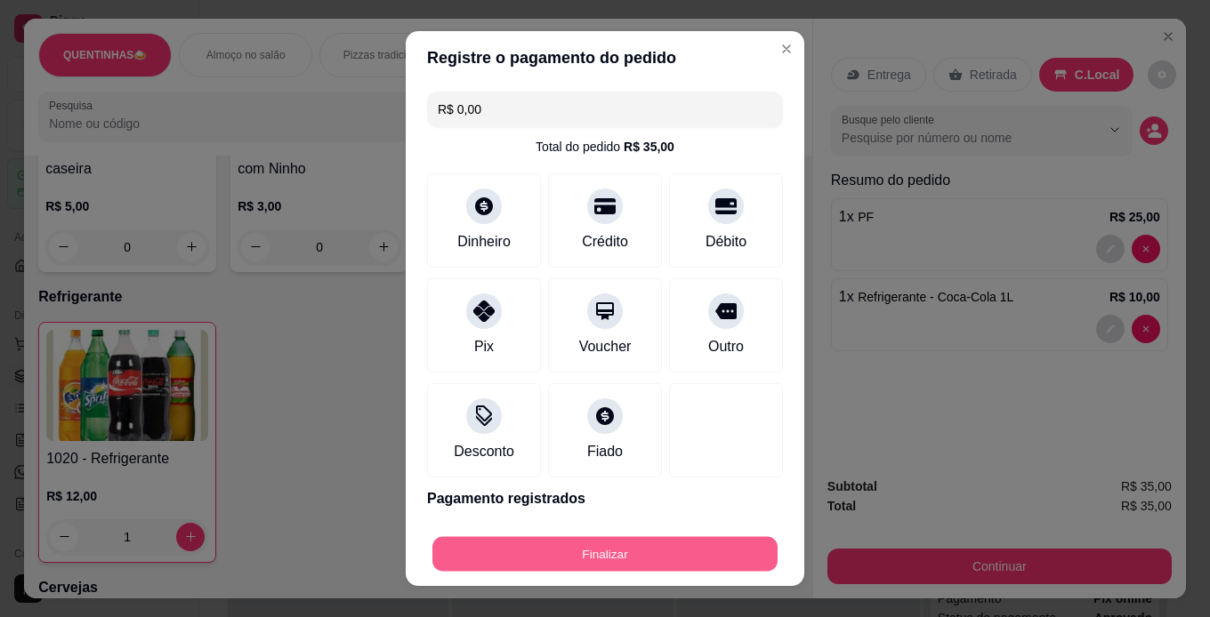
click at [580, 556] on button "Finalizar" at bounding box center [604, 554] width 345 height 35
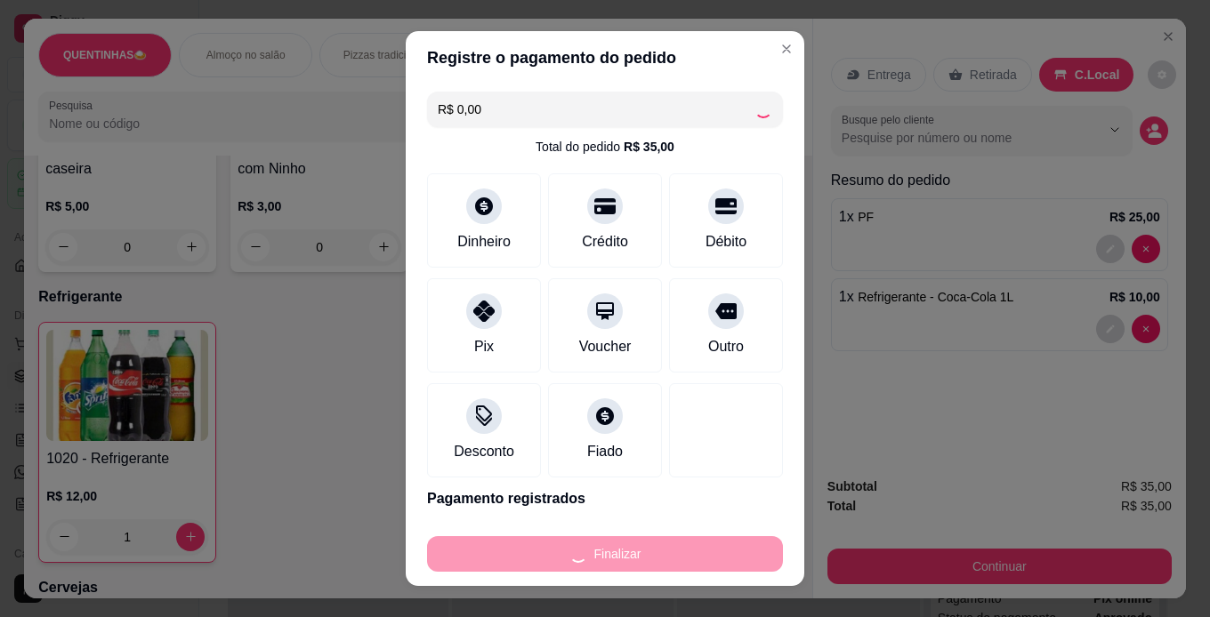
type input "0"
type input "-R$ 35,00"
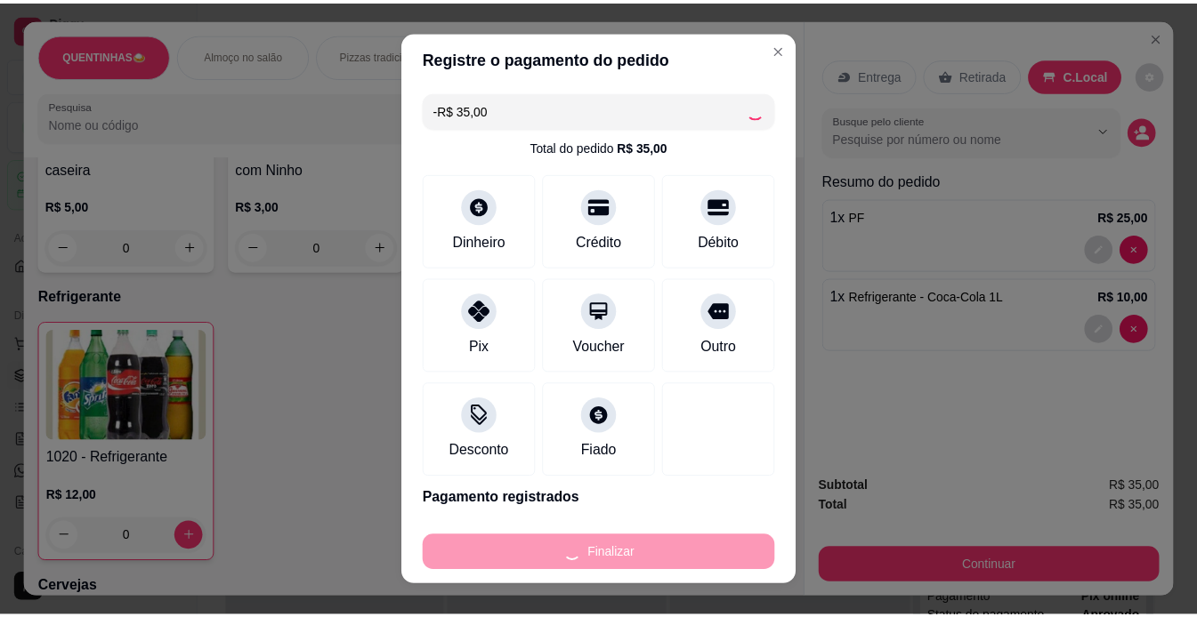
scroll to position [2170, 0]
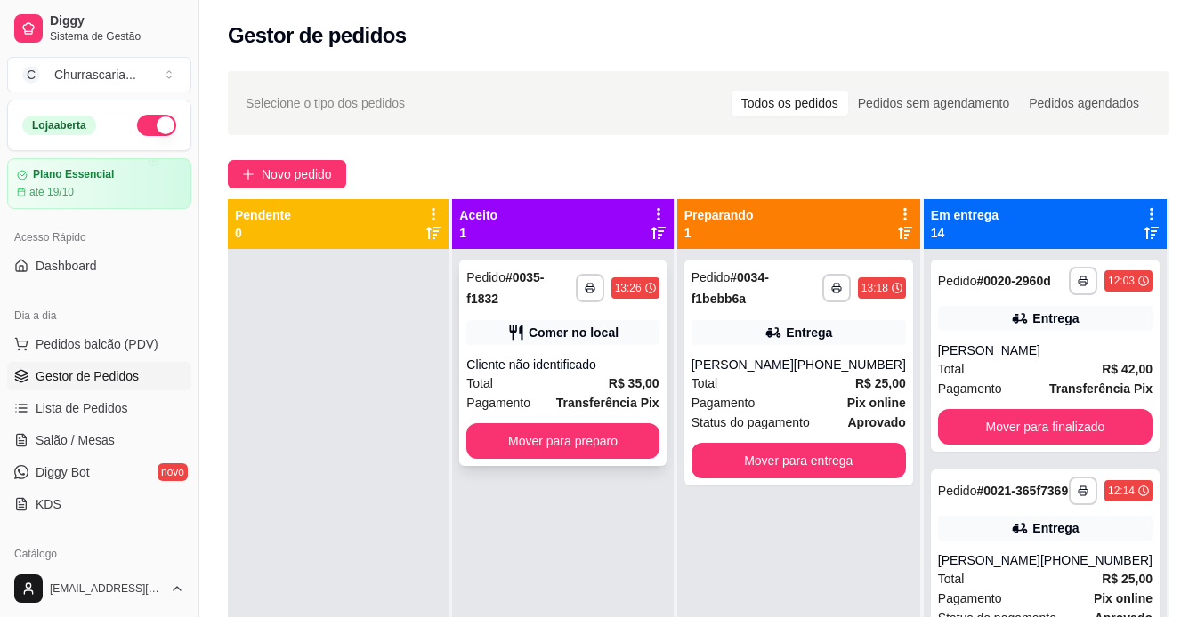
click at [562, 376] on div "Total R$ 35,00" at bounding box center [562, 384] width 192 height 20
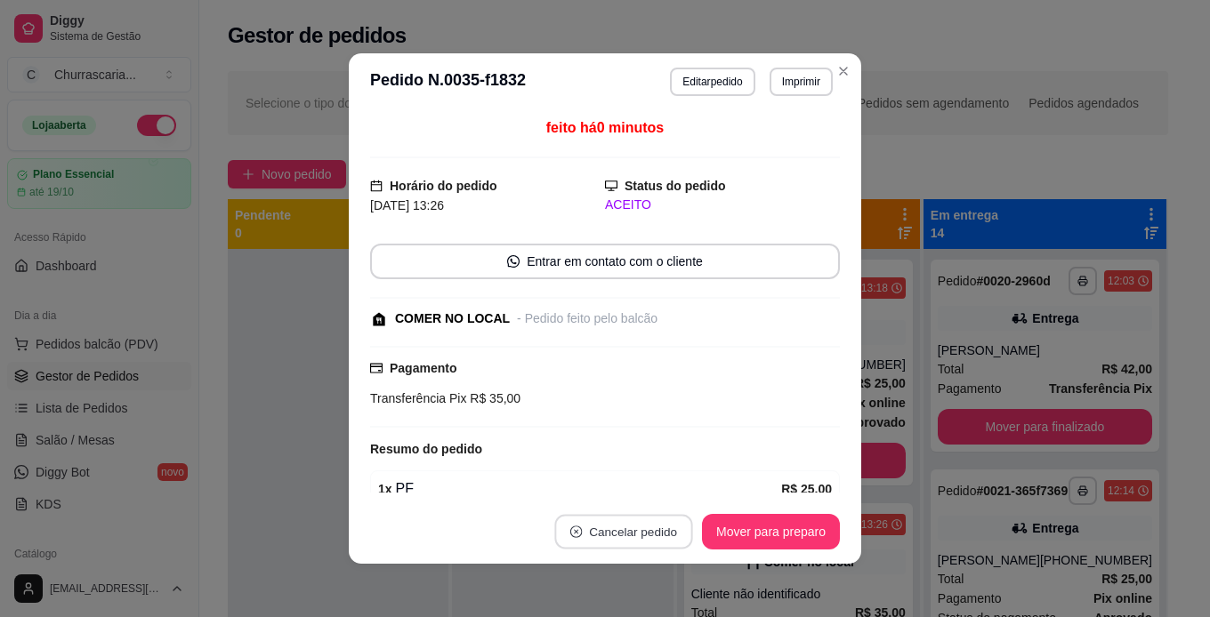
click at [613, 535] on button "Cancelar pedido" at bounding box center [623, 532] width 138 height 35
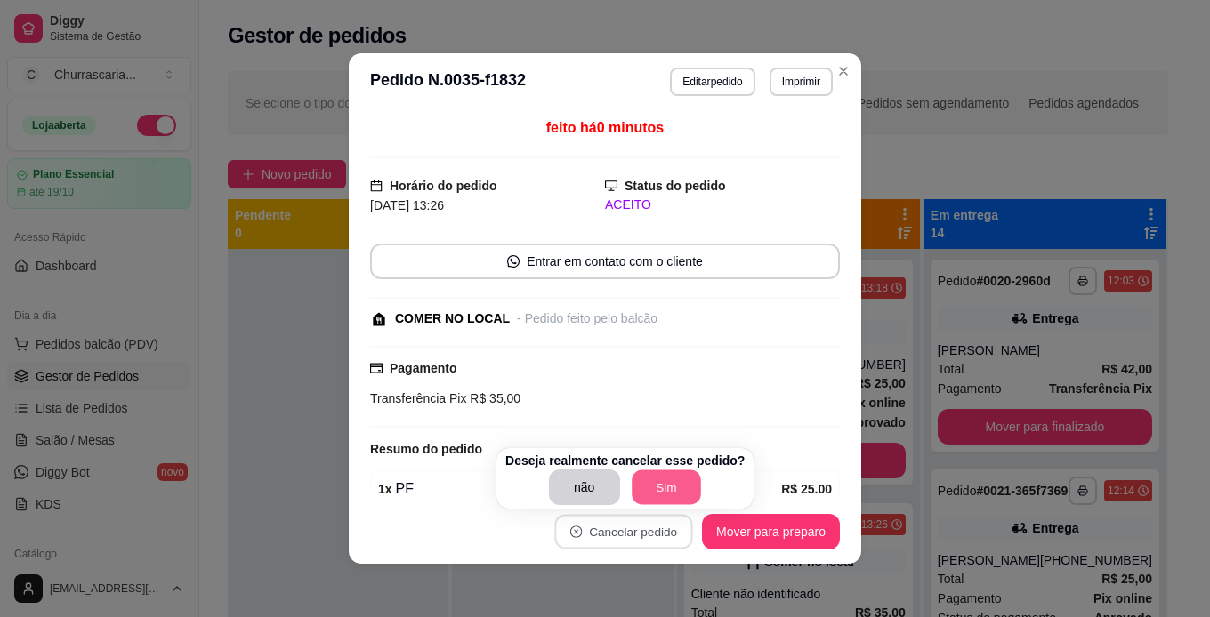
click at [660, 485] on button "Sim" at bounding box center [666, 488] width 69 height 35
